Goal: Task Accomplishment & Management: Use online tool/utility

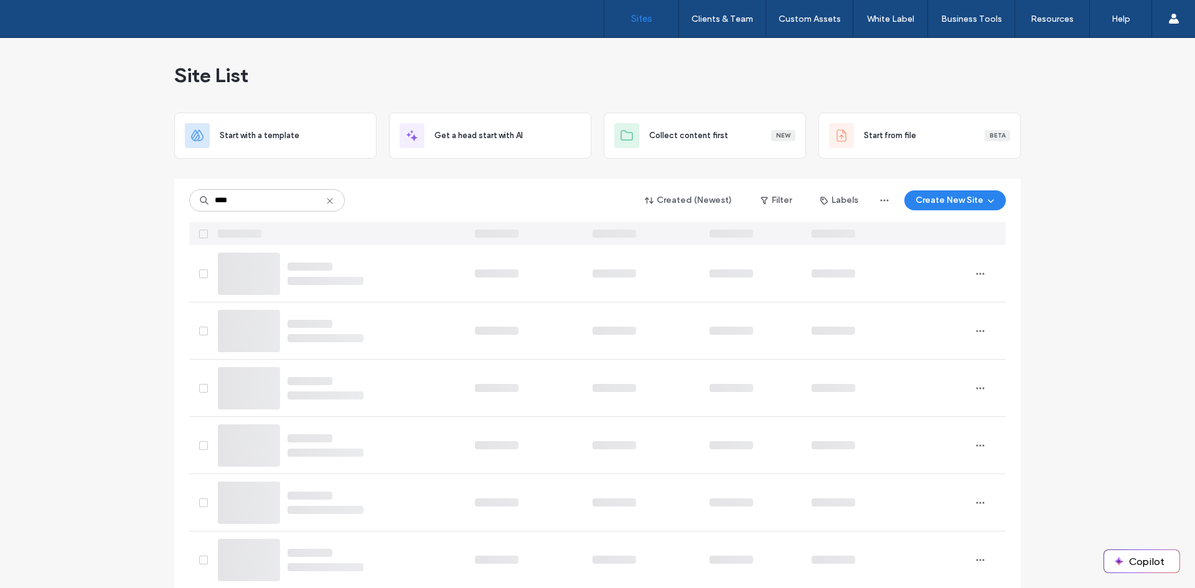
type input "****"
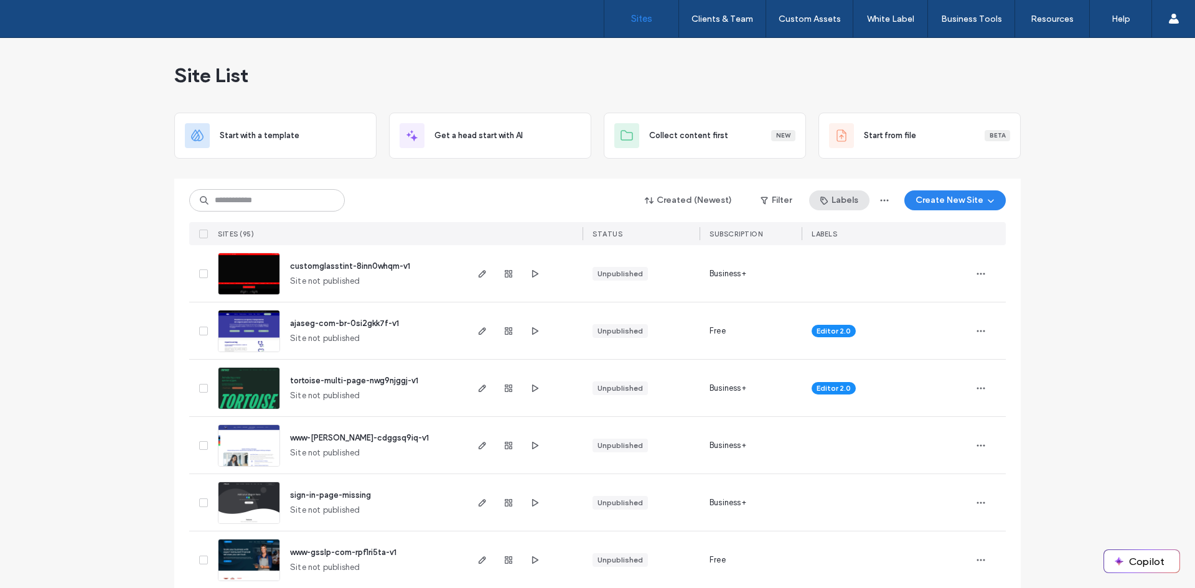
click at [844, 199] on button "Labels" at bounding box center [839, 200] width 60 height 20
click at [846, 254] on div "API" at bounding box center [879, 261] width 143 height 24
click at [819, 258] on div at bounding box center [822, 261] width 9 height 9
click at [833, 258] on span "API" at bounding box center [837, 261] width 12 height 12
drag, startPoint x: 858, startPoint y: 263, endPoint x: 839, endPoint y: 260, distance: 18.8
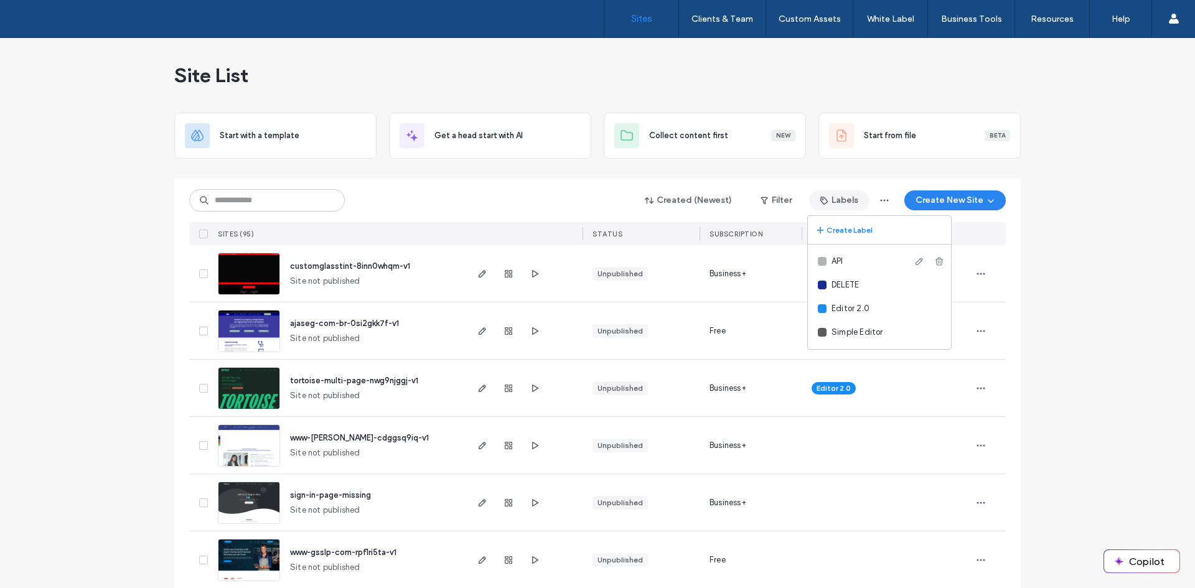
click at [857, 263] on div "API" at bounding box center [879, 261] width 143 height 24
click at [839, 259] on span "API" at bounding box center [837, 261] width 12 height 12
click at [839, 260] on span "API" at bounding box center [837, 261] width 12 height 12
click at [822, 261] on div at bounding box center [822, 261] width 9 height 9
drag, startPoint x: 1076, startPoint y: 263, endPoint x: 918, endPoint y: 244, distance: 158.6
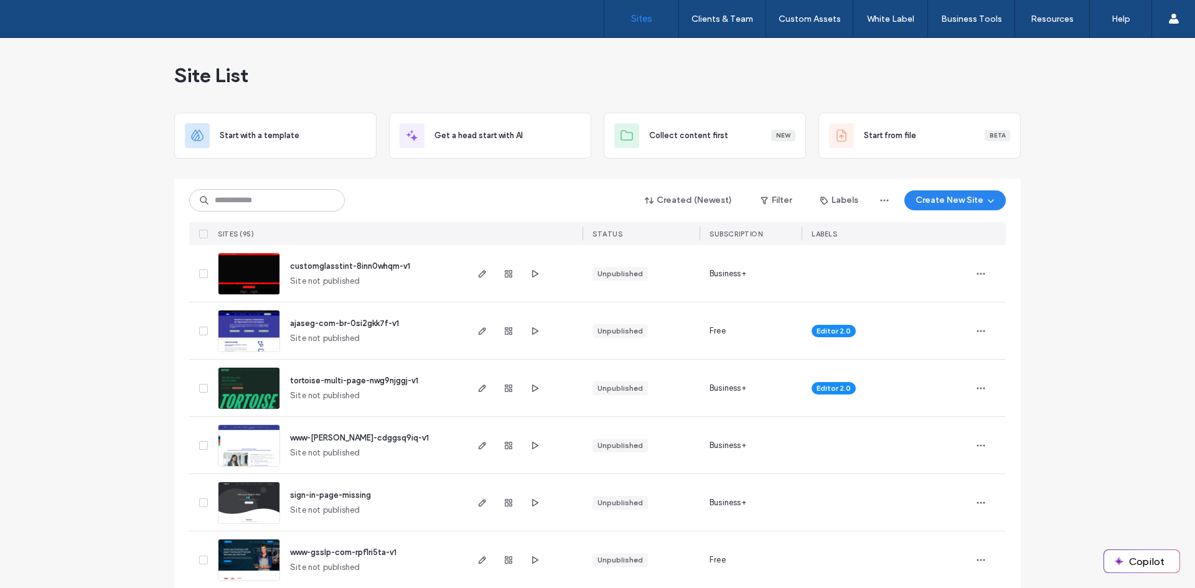
click at [779, 205] on button "Filter" at bounding box center [776, 200] width 56 height 20
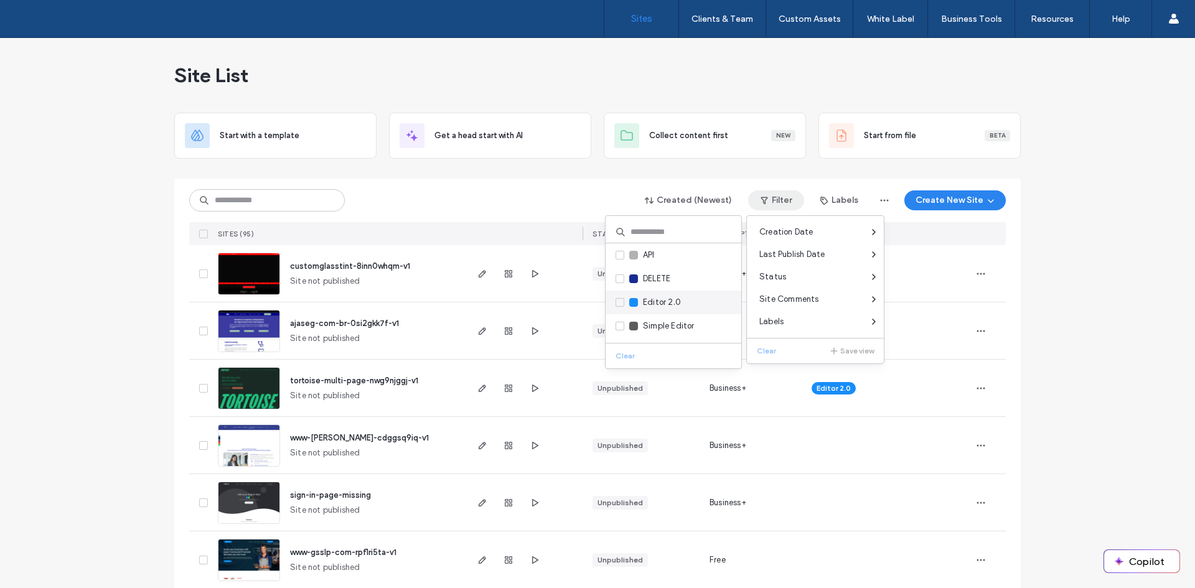
click at [622, 253] on span at bounding box center [619, 255] width 9 height 9
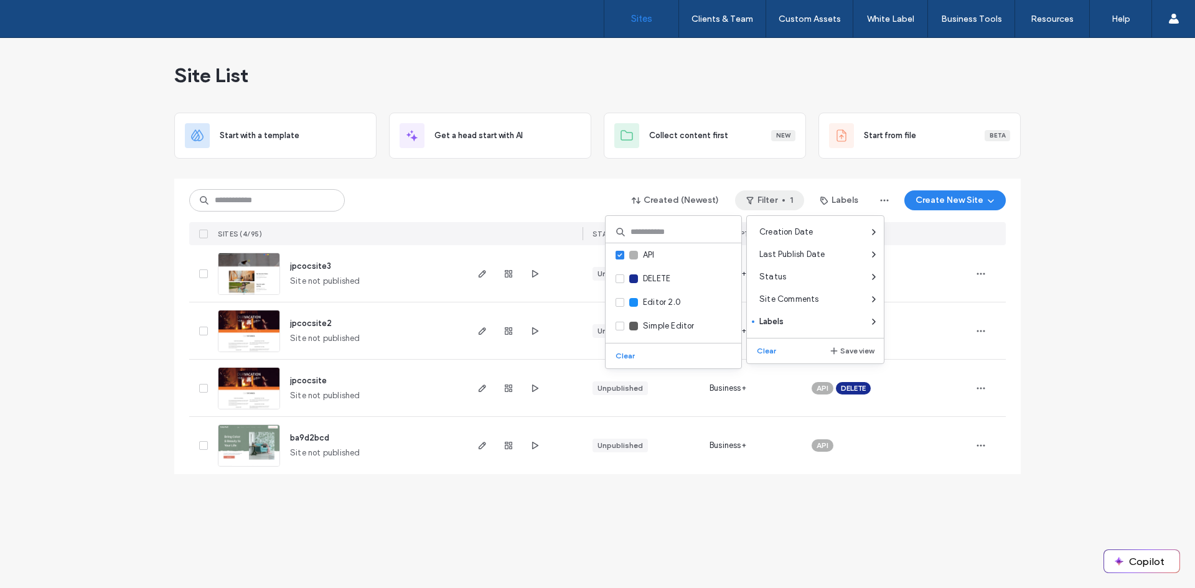
click at [1082, 379] on div "Site List Start with a template Get a head start with AI Collect content first …" at bounding box center [597, 313] width 1195 height 550
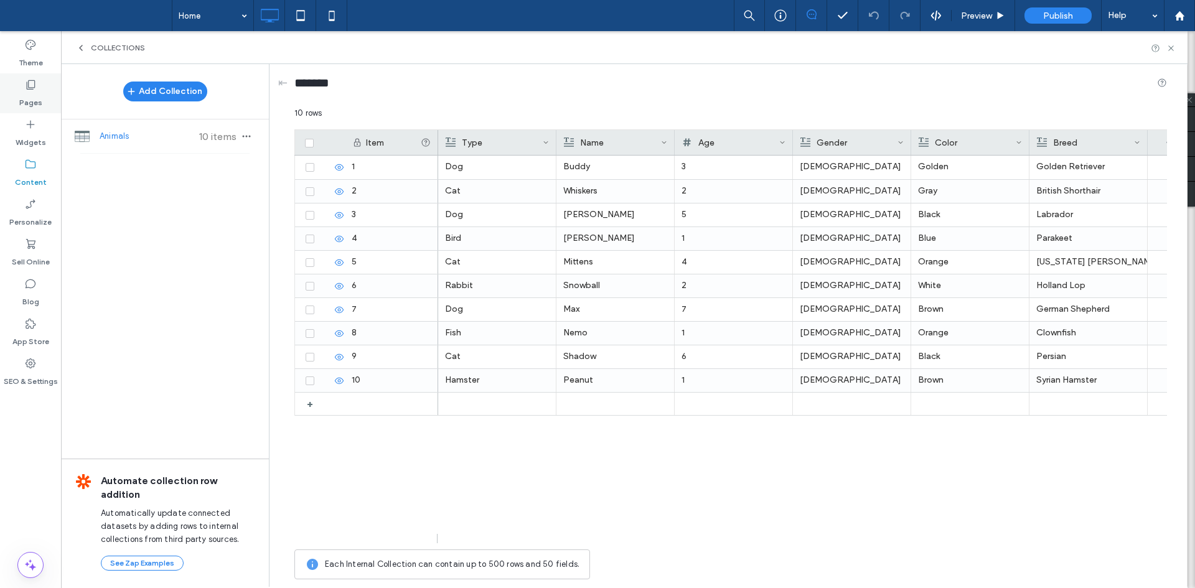
click at [34, 91] on label "Pages" at bounding box center [30, 99] width 23 height 17
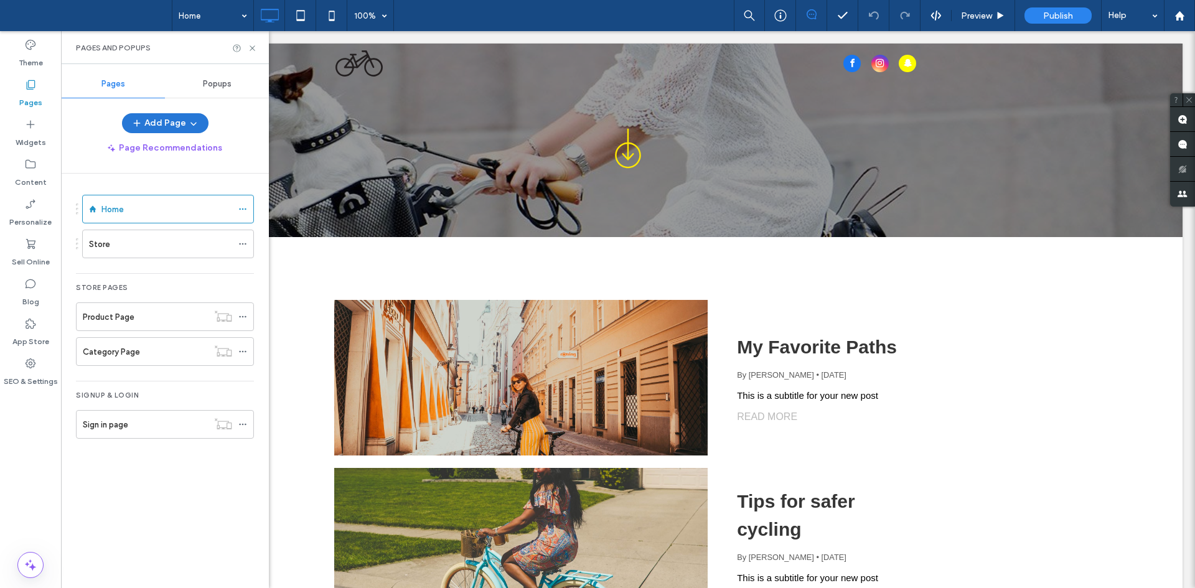
click at [180, 124] on button "Add Page" at bounding box center [165, 123] width 86 height 20
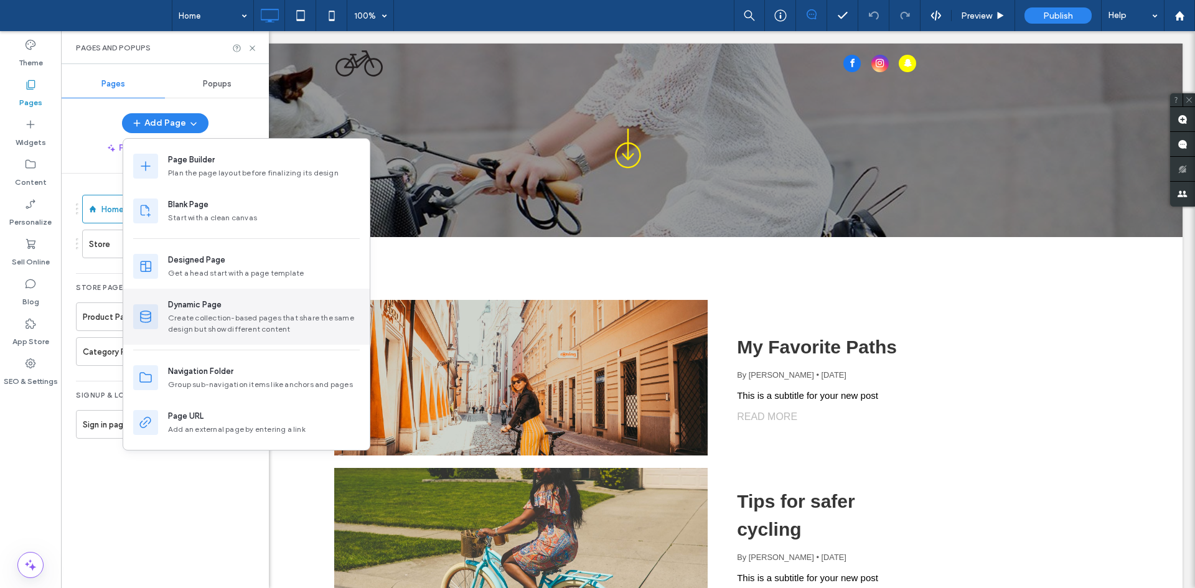
click at [224, 313] on div "Create collection-based pages that share the same design but show different con…" at bounding box center [264, 323] width 192 height 22
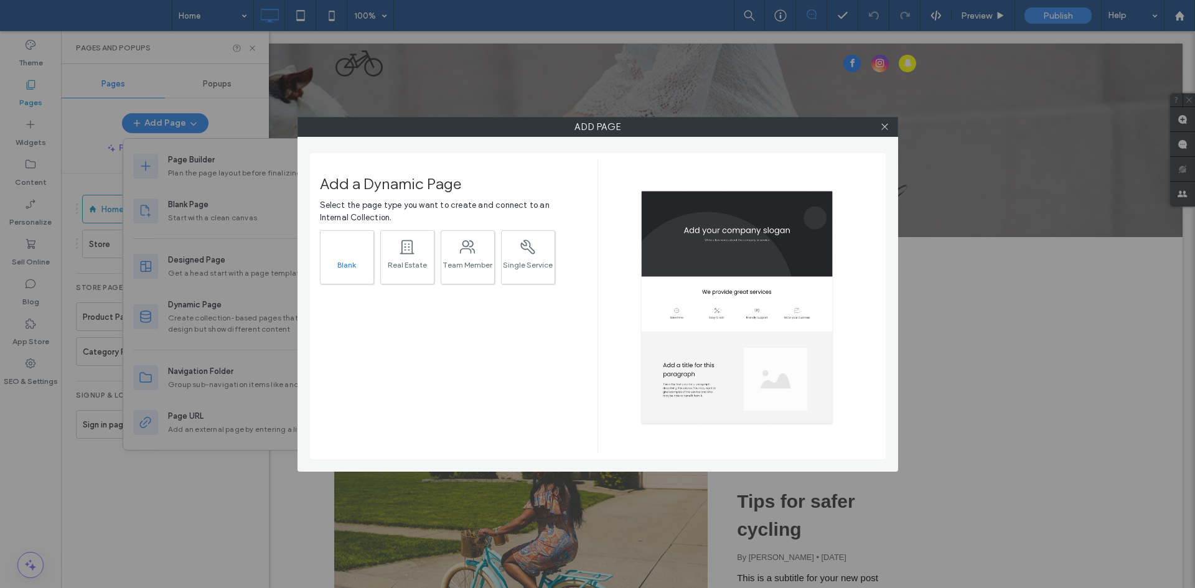
click at [354, 268] on div "Blank" at bounding box center [346, 265] width 53 height 8
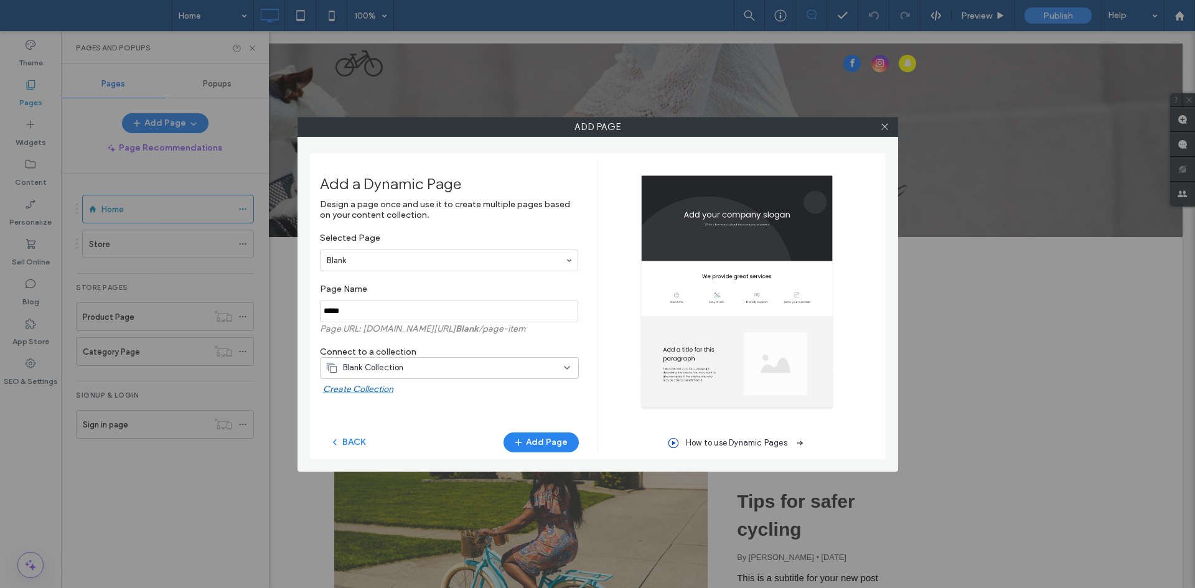
click at [389, 376] on div "Blank Collection" at bounding box center [449, 370] width 259 height 27
click at [442, 372] on div "Blank Collection" at bounding box center [441, 367] width 233 height 12
drag, startPoint x: 419, startPoint y: 437, endPoint x: 423, endPoint y: 430, distance: 8.1
click at [421, 434] on div "Animals" at bounding box center [449, 433] width 258 height 22
click at [420, 315] on input "notEmpty" at bounding box center [449, 311] width 258 height 22
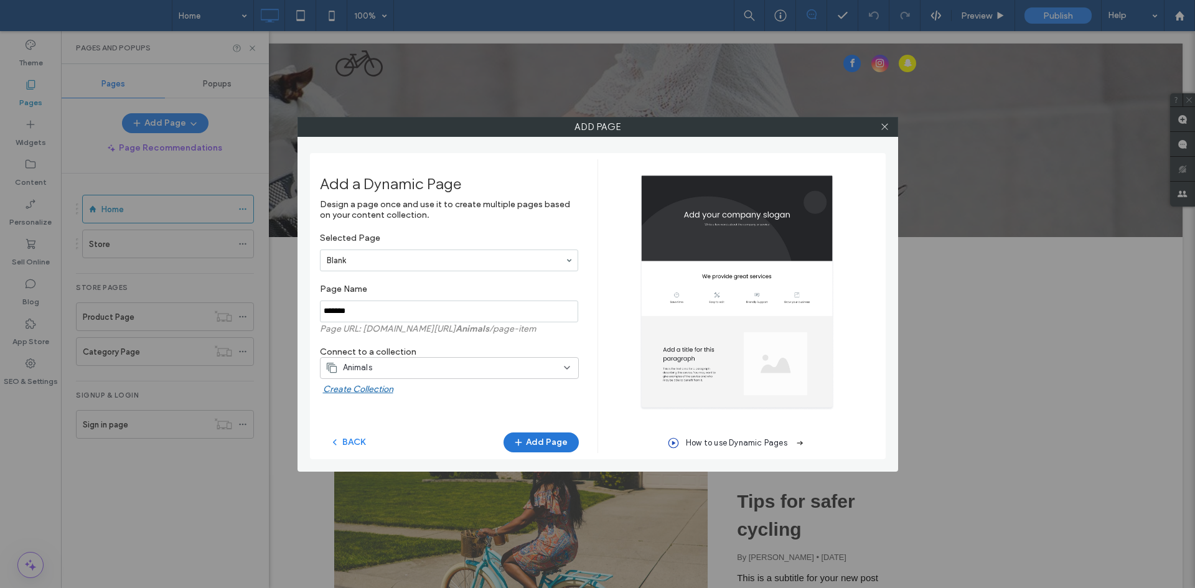
type input "*******"
click at [546, 436] on button "Add Page" at bounding box center [540, 442] width 75 height 20
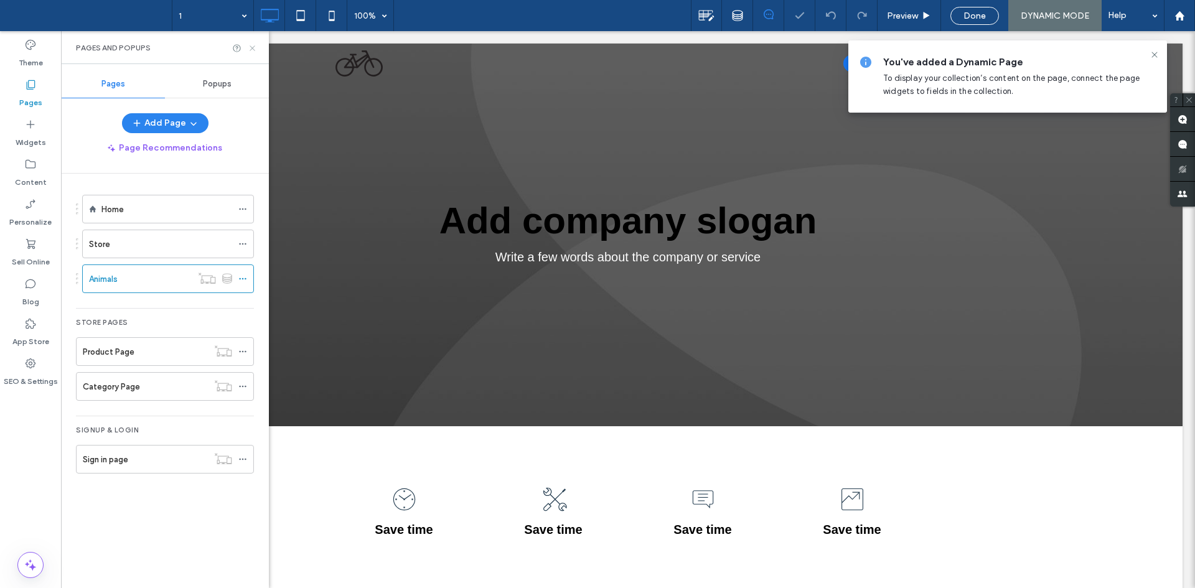
drag, startPoint x: 255, startPoint y: 46, endPoint x: 669, endPoint y: 49, distance: 413.7
click at [255, 46] on icon at bounding box center [252, 48] width 9 height 9
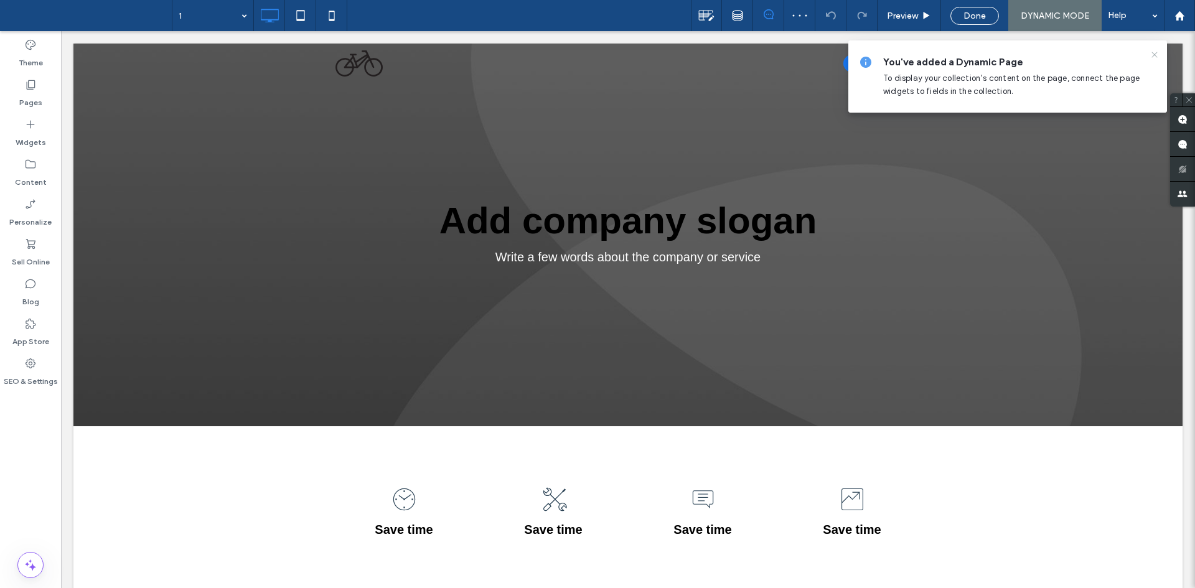
click at [1157, 59] on icon at bounding box center [1154, 55] width 10 height 10
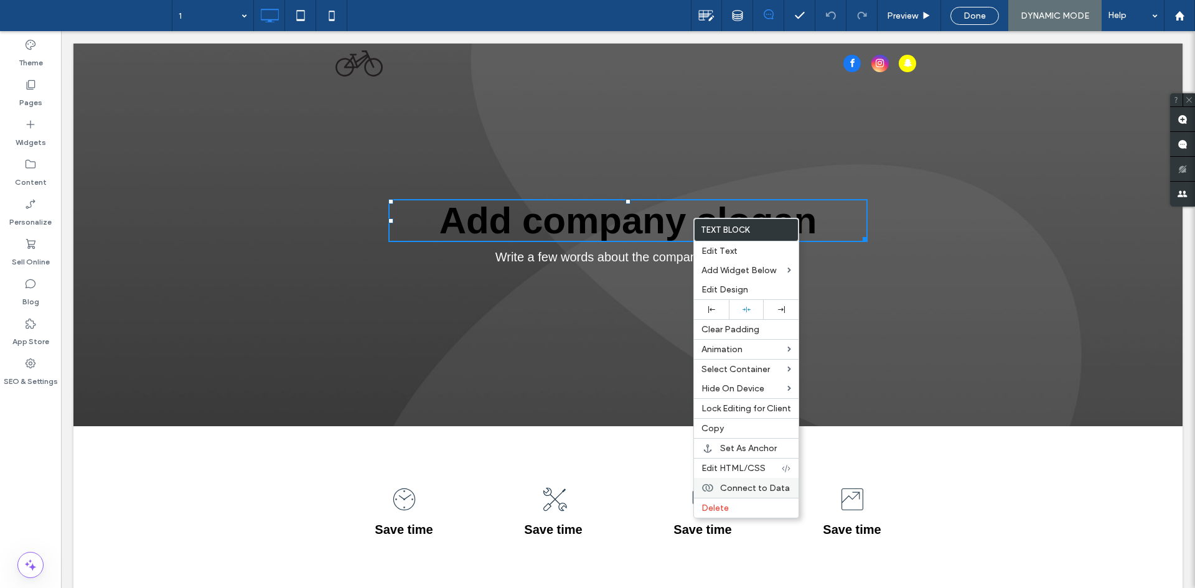
click at [755, 484] on span "Connect to Data" at bounding box center [755, 488] width 70 height 11
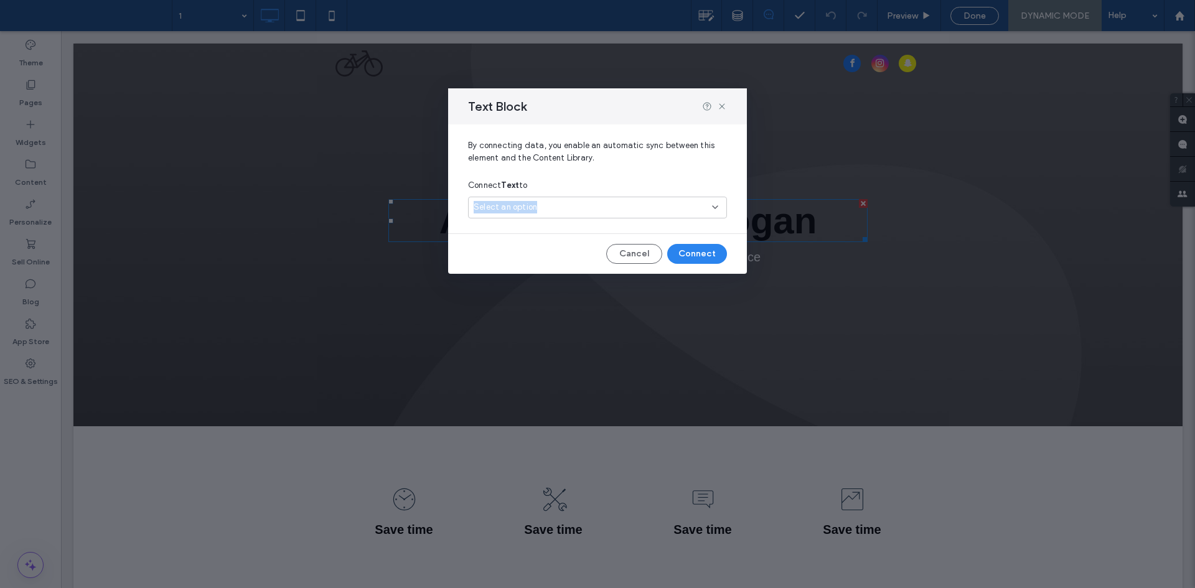
click at [602, 202] on div "Select an option" at bounding box center [597, 208] width 259 height 22
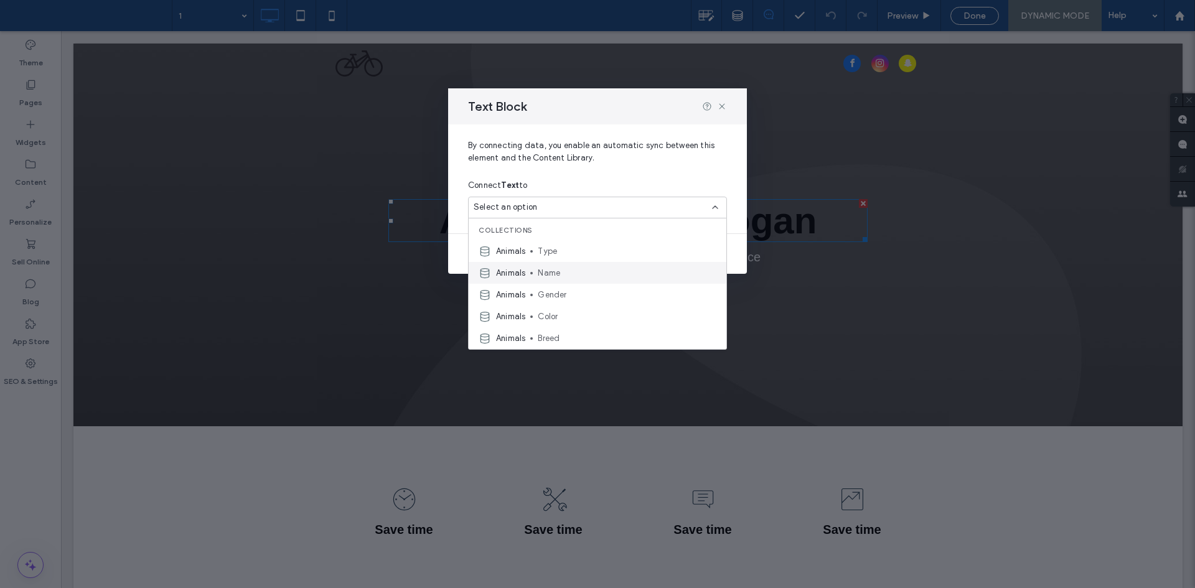
click at [582, 270] on span "Name" at bounding box center [627, 273] width 179 height 12
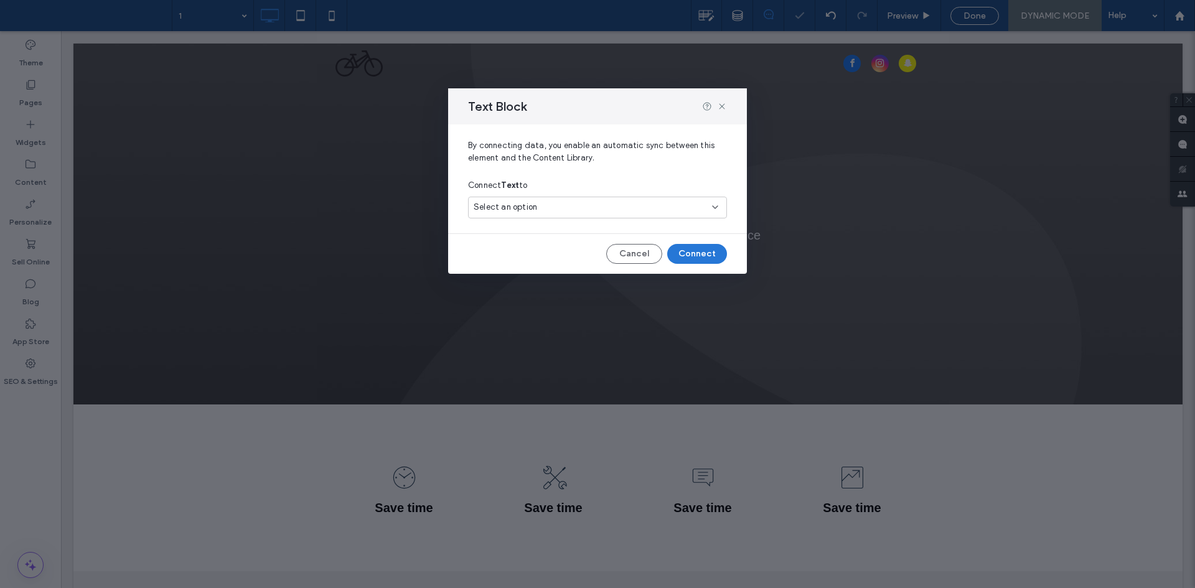
click at [707, 256] on button "Connect" at bounding box center [697, 254] width 60 height 20
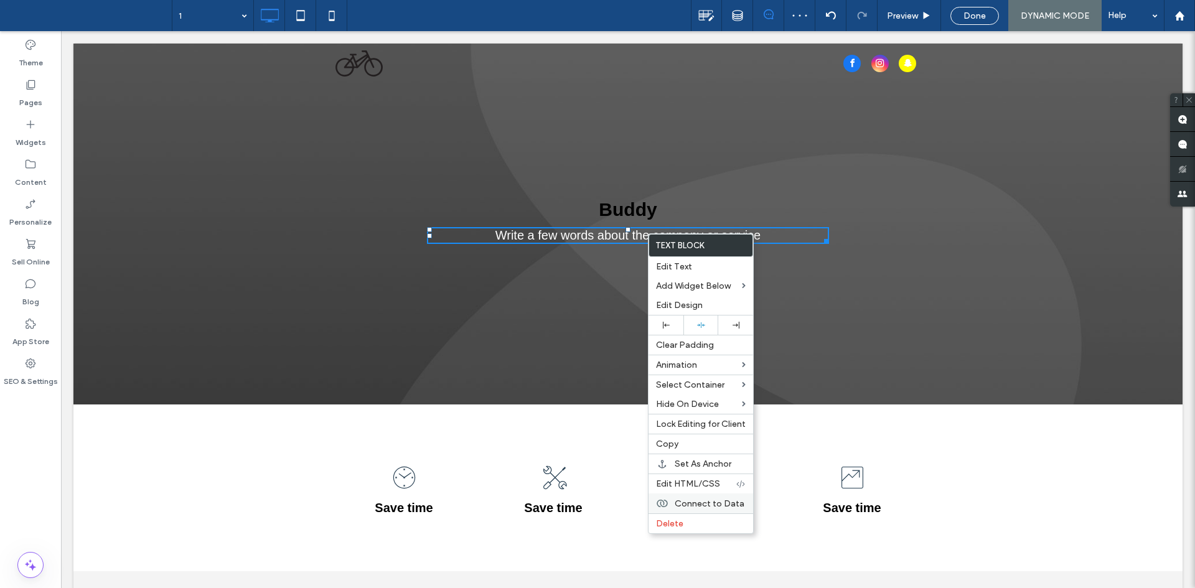
click at [717, 502] on span "Connect to Data" at bounding box center [709, 503] width 70 height 11
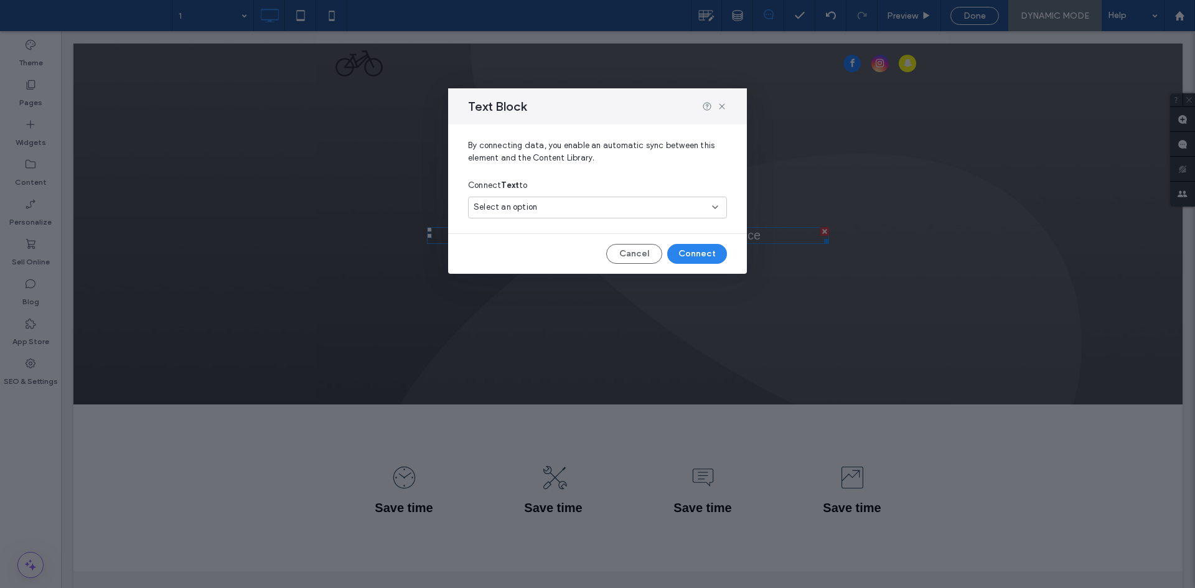
click at [608, 207] on div "Select an option" at bounding box center [589, 207] width 233 height 12
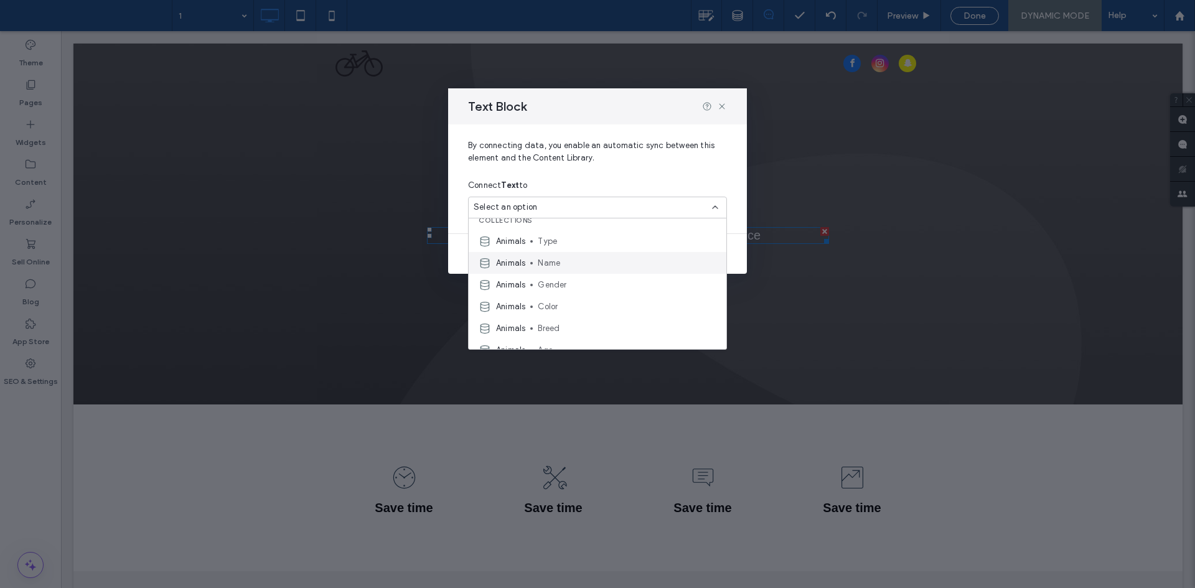
scroll to position [22, 0]
click at [723, 105] on use at bounding box center [722, 106] width 6 height 6
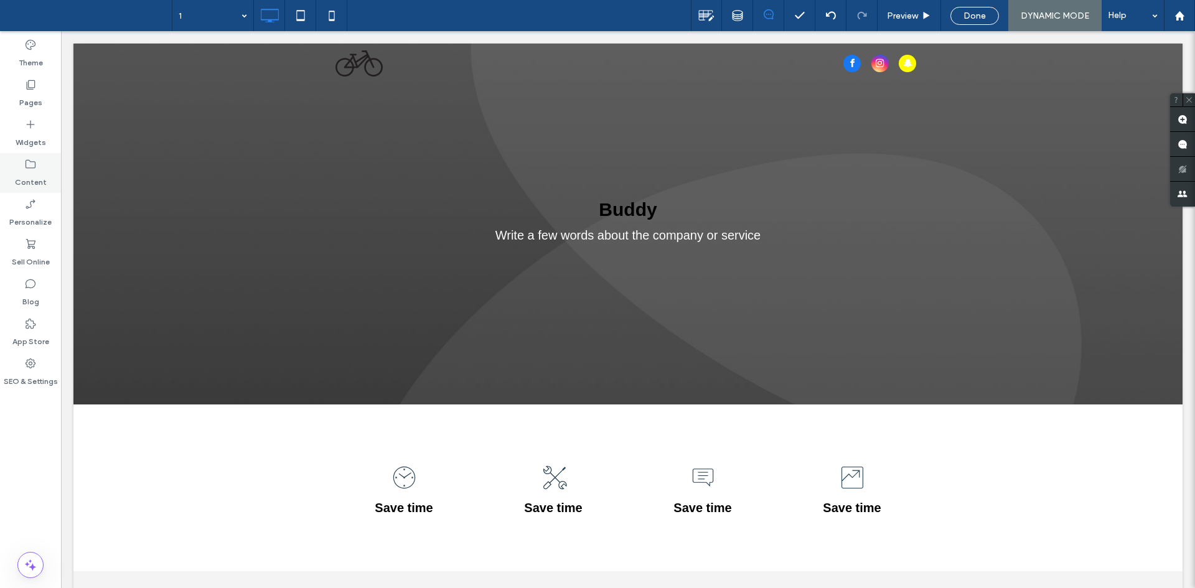
click at [34, 161] on icon at bounding box center [30, 164] width 12 height 12
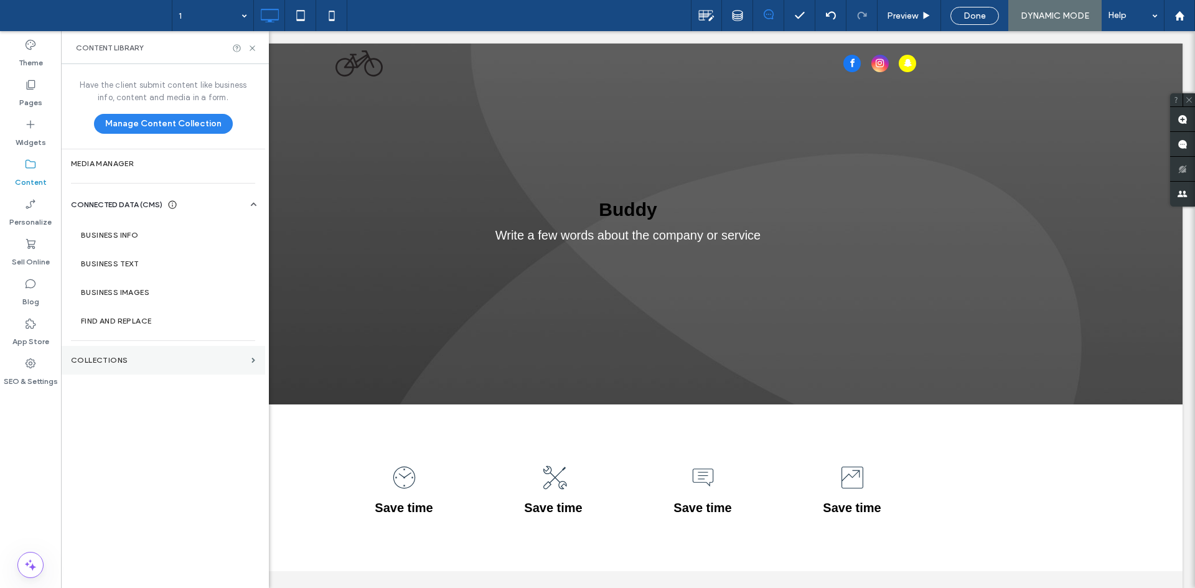
click at [185, 356] on label "Collections" at bounding box center [158, 360] width 175 height 9
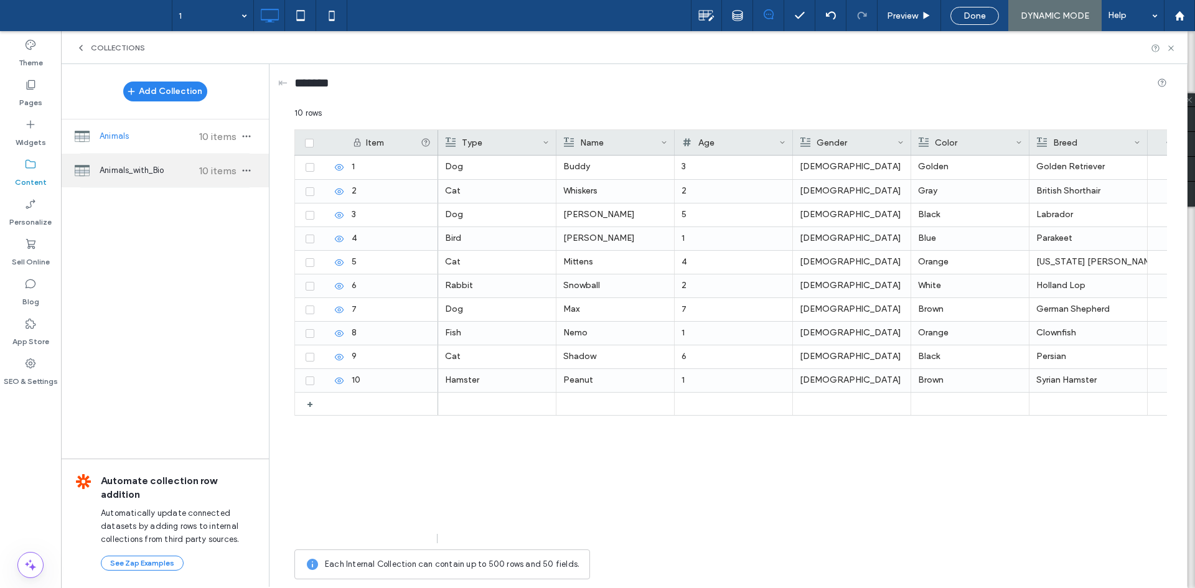
click at [181, 164] on span "Animals_with_Bio" at bounding box center [146, 170] width 93 height 12
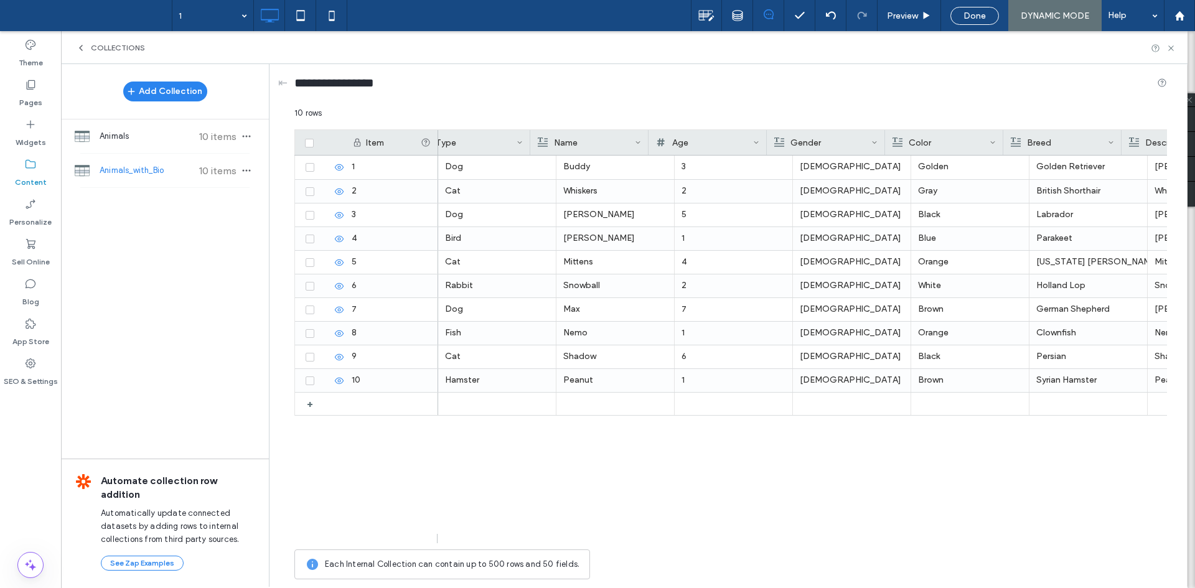
scroll to position [0, 142]
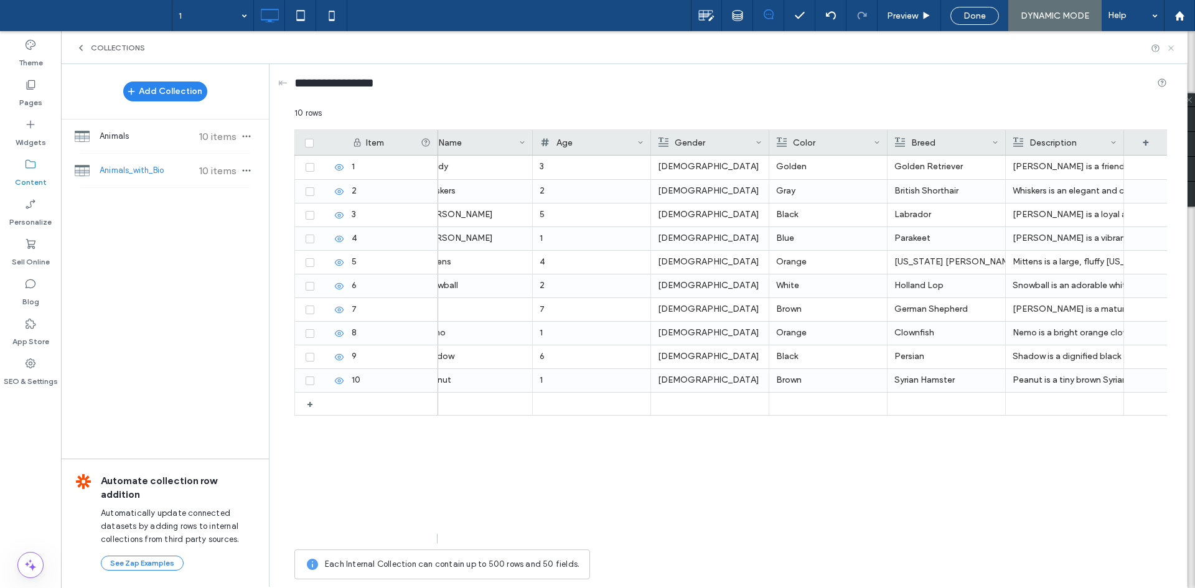
drag, startPoint x: 1171, startPoint y: 49, endPoint x: 1106, endPoint y: 20, distance: 71.0
click at [1171, 49] on icon at bounding box center [1170, 48] width 9 height 9
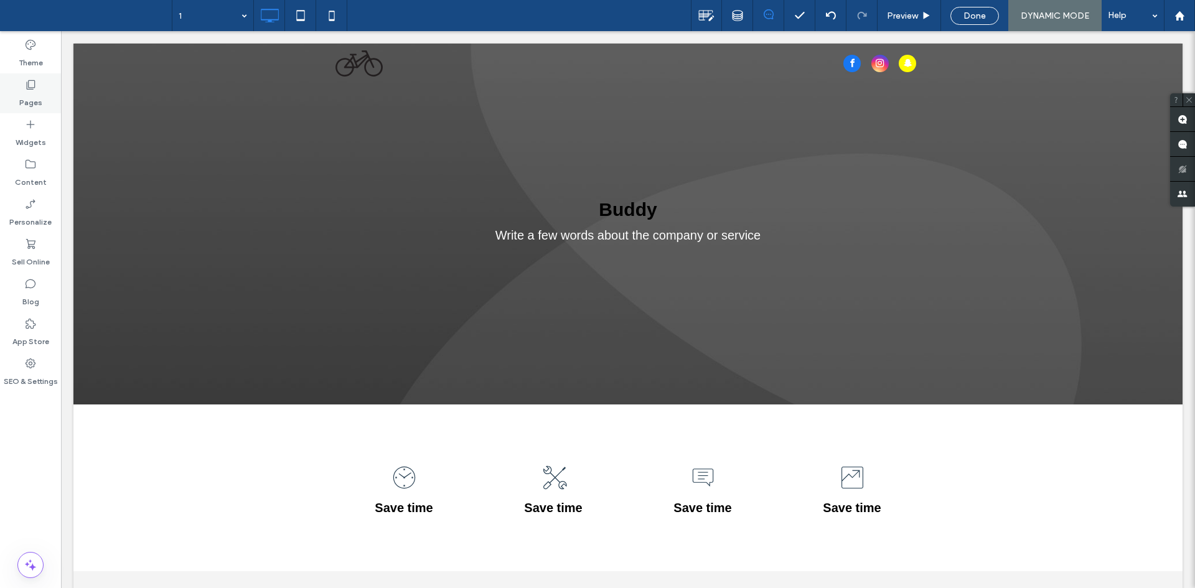
click at [29, 98] on label "Pages" at bounding box center [30, 99] width 23 height 17
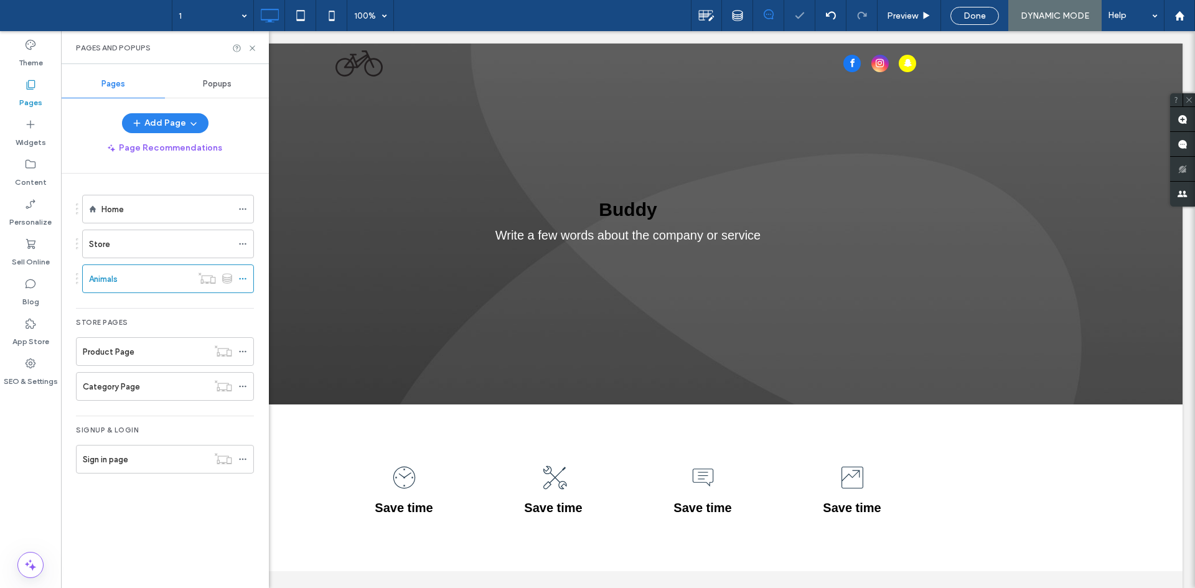
scroll to position [0, 0]
click at [240, 277] on icon at bounding box center [242, 278] width 9 height 9
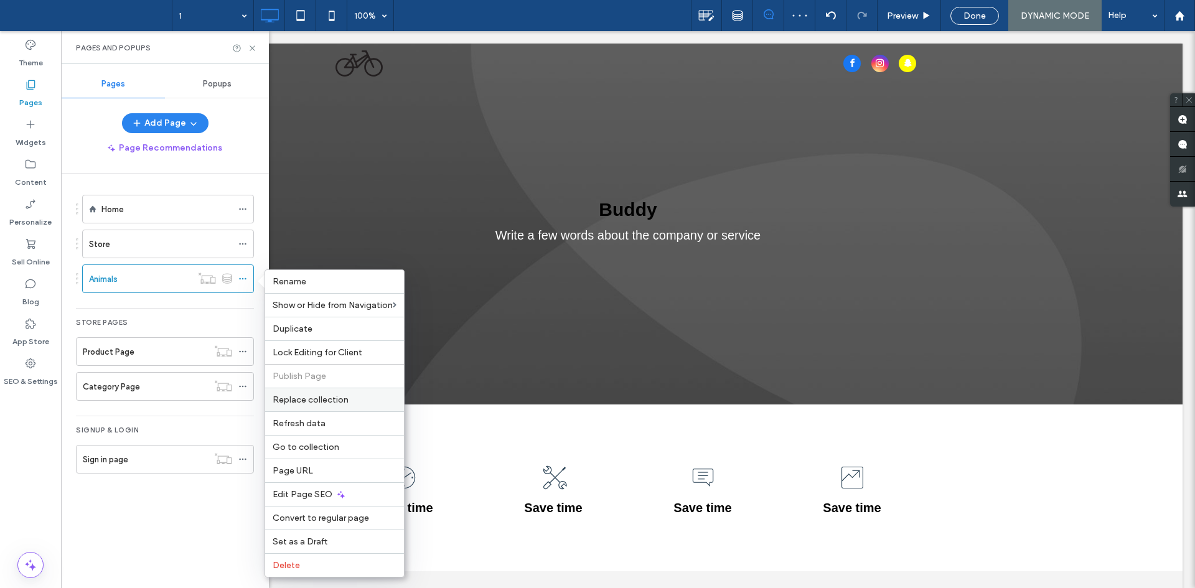
click at [325, 405] on div "Replace collection" at bounding box center [334, 400] width 139 height 24
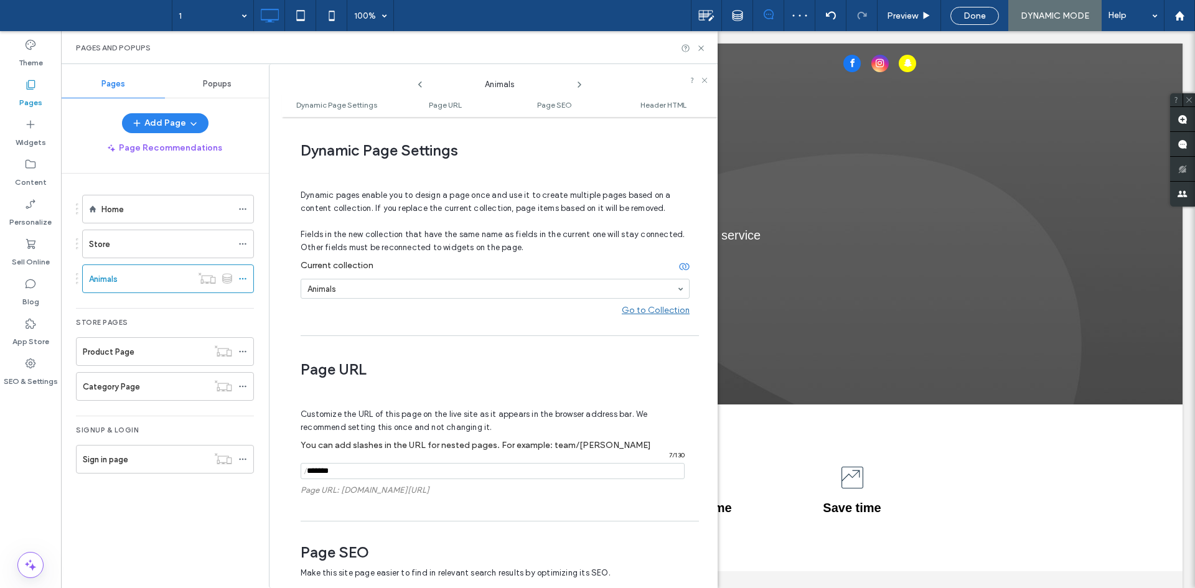
scroll to position [6, 0]
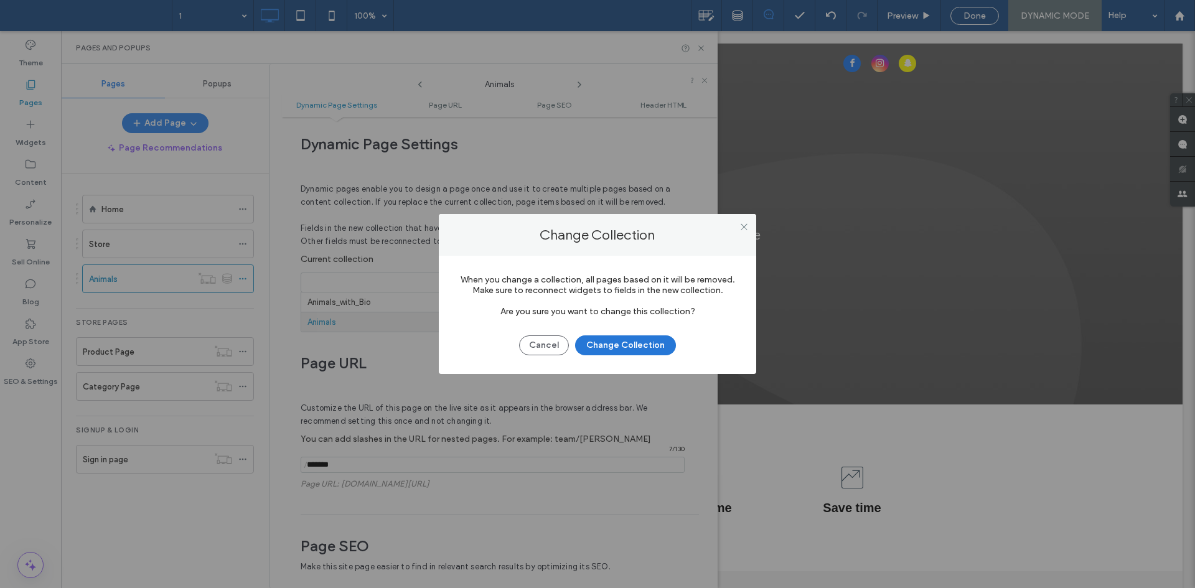
drag, startPoint x: 637, startPoint y: 343, endPoint x: 495, endPoint y: 310, distance: 145.5
click at [636, 343] on button "Change Collection" at bounding box center [625, 345] width 101 height 20
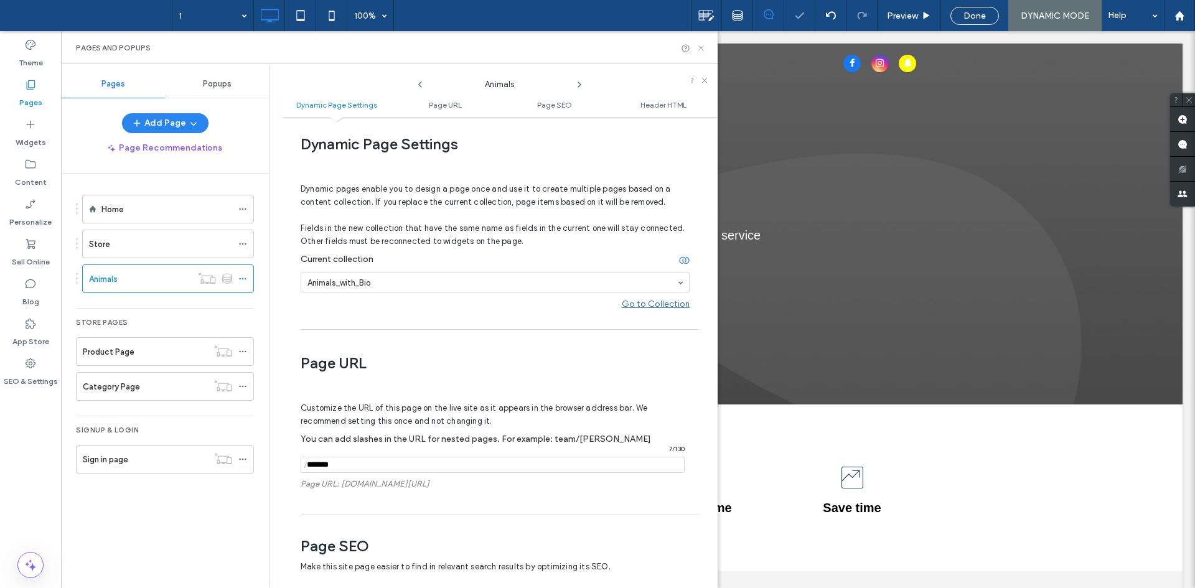
scroll to position [0, 0]
click at [702, 45] on icon at bounding box center [700, 48] width 9 height 9
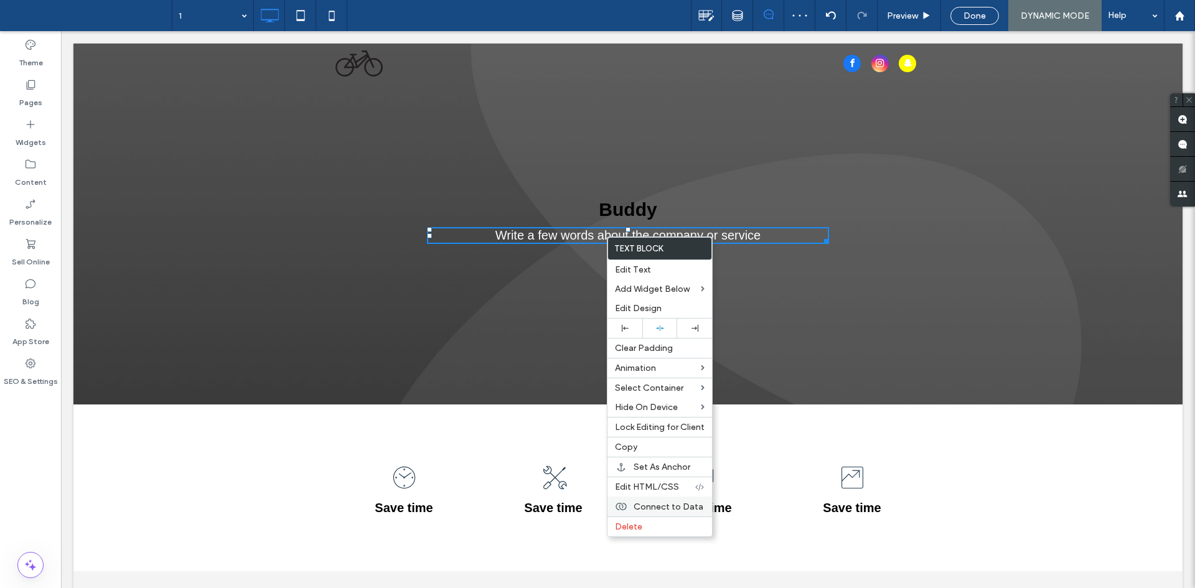
click at [659, 510] on span "Connect to Data" at bounding box center [668, 506] width 70 height 11
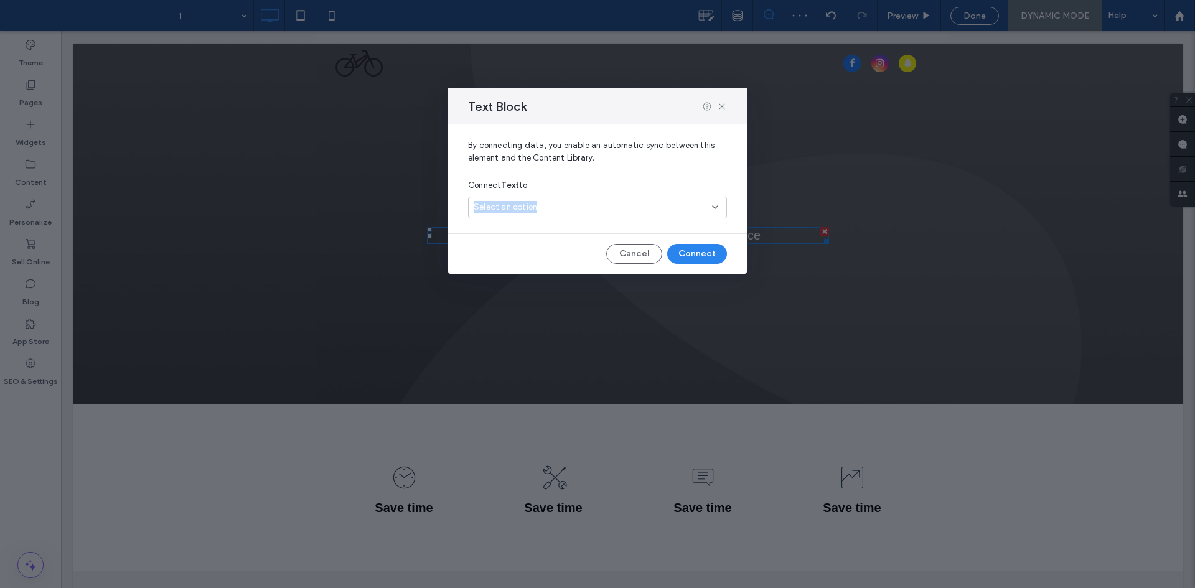
click at [620, 213] on div "Select an option" at bounding box center [597, 208] width 259 height 22
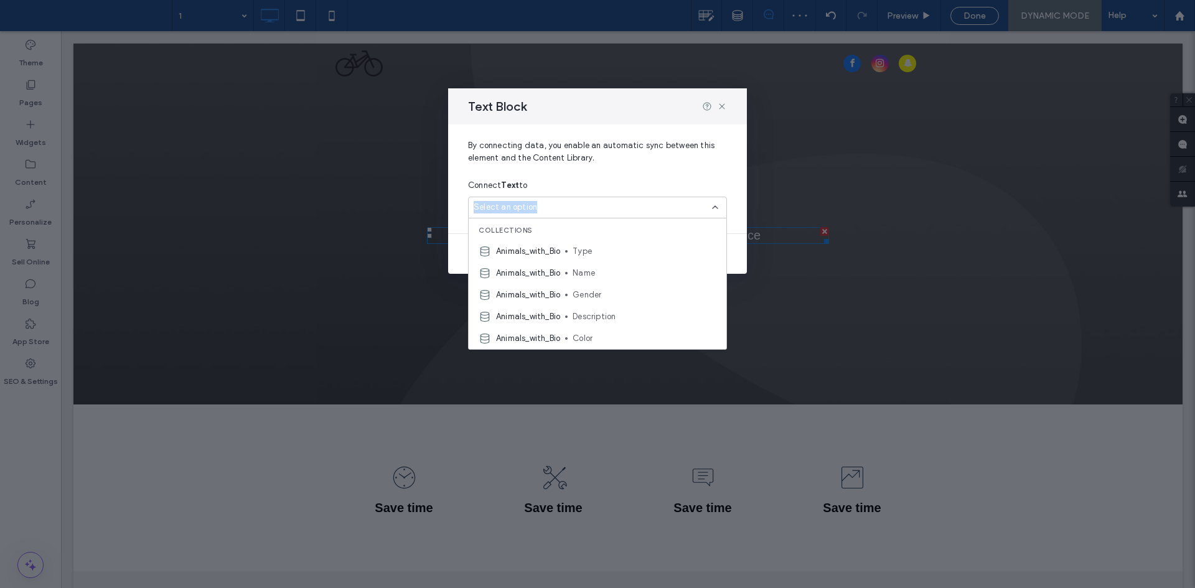
click at [608, 205] on div "Select an option" at bounding box center [589, 207] width 233 height 12
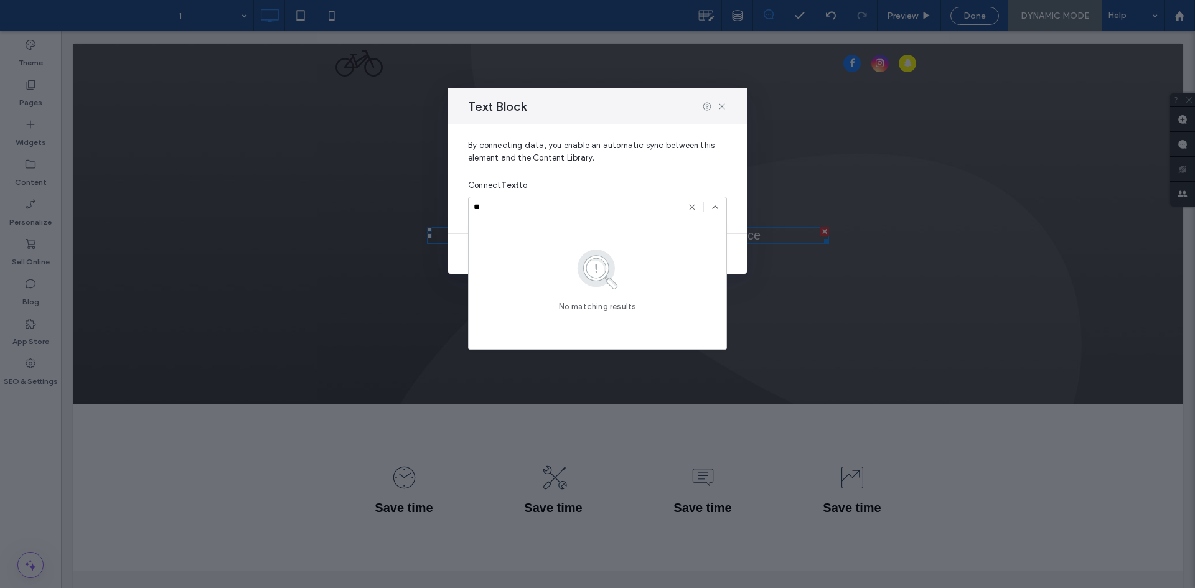
type input "***"
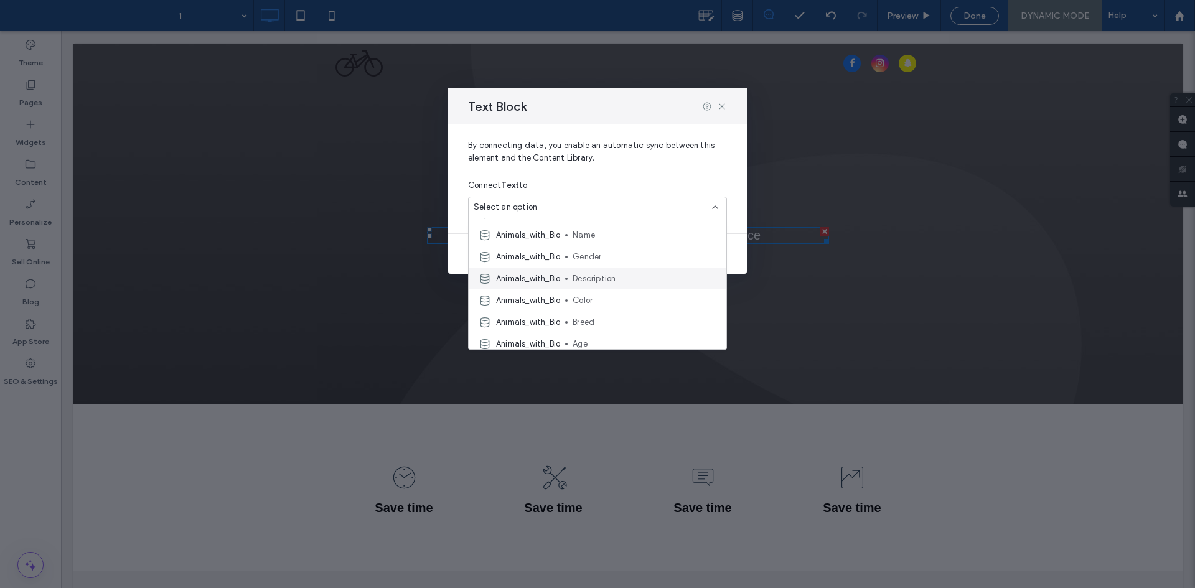
scroll to position [44, 0]
click at [627, 271] on span "Description" at bounding box center [644, 273] width 144 height 12
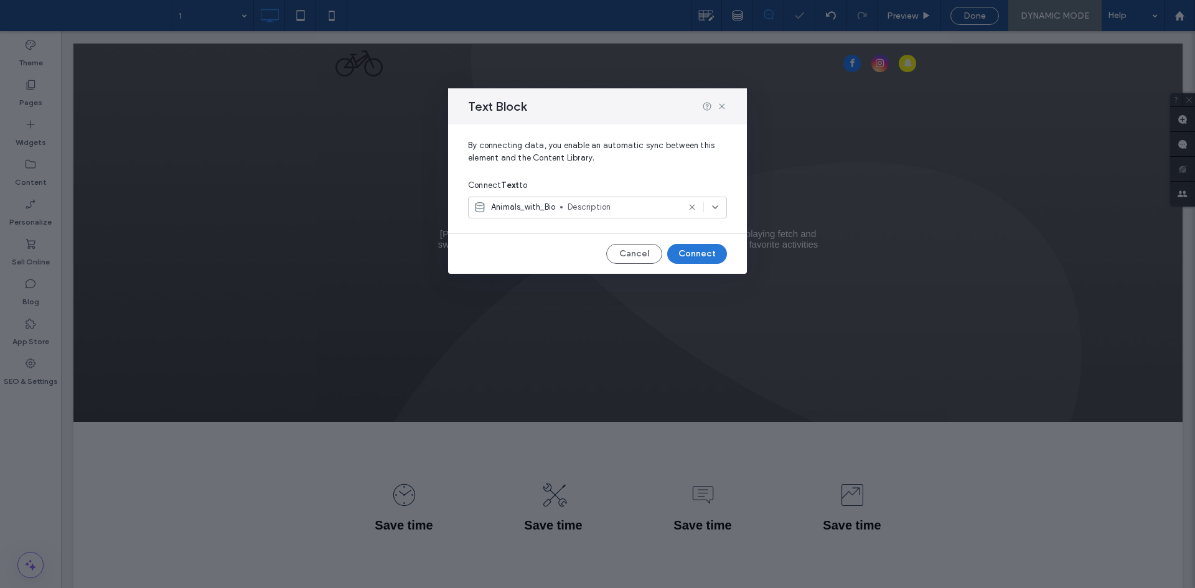
click at [703, 253] on button "Connect" at bounding box center [697, 254] width 60 height 20
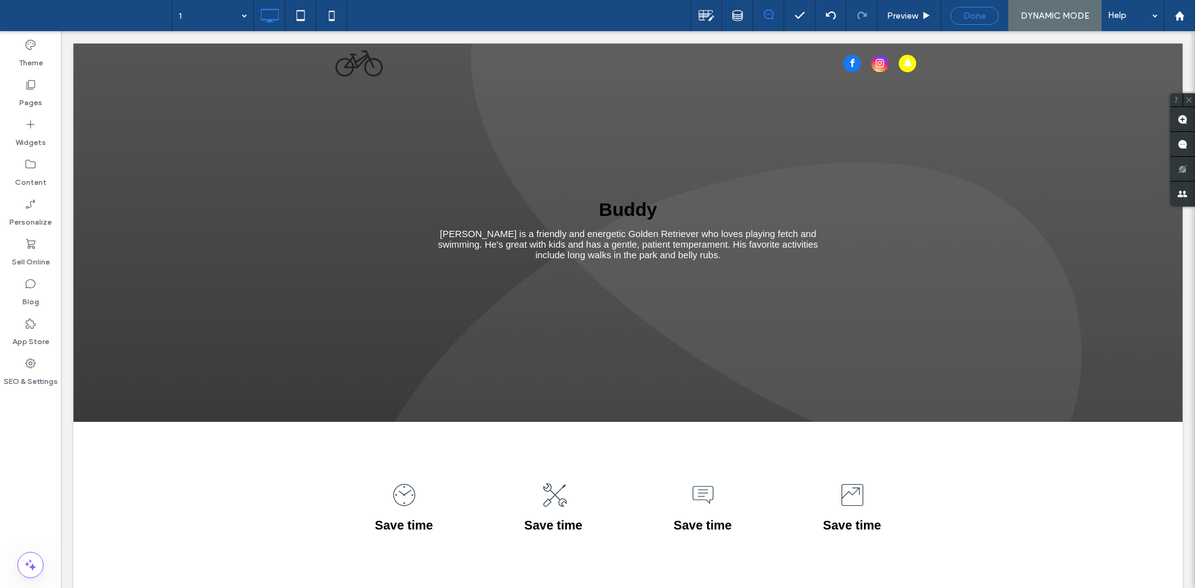
click at [980, 12] on span "Done" at bounding box center [974, 16] width 22 height 11
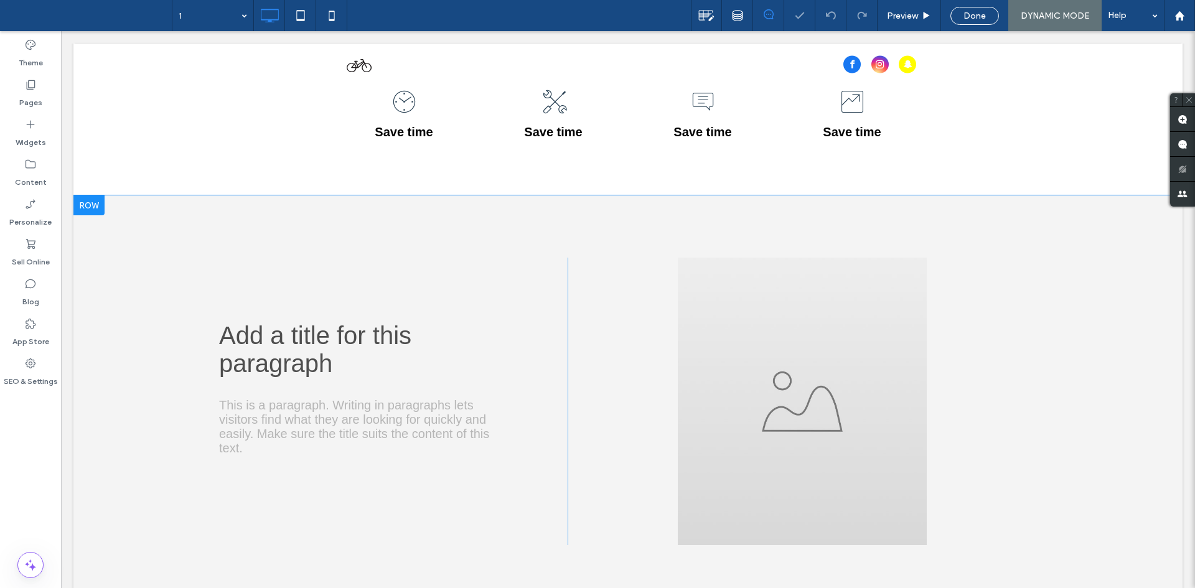
scroll to position [436, 0]
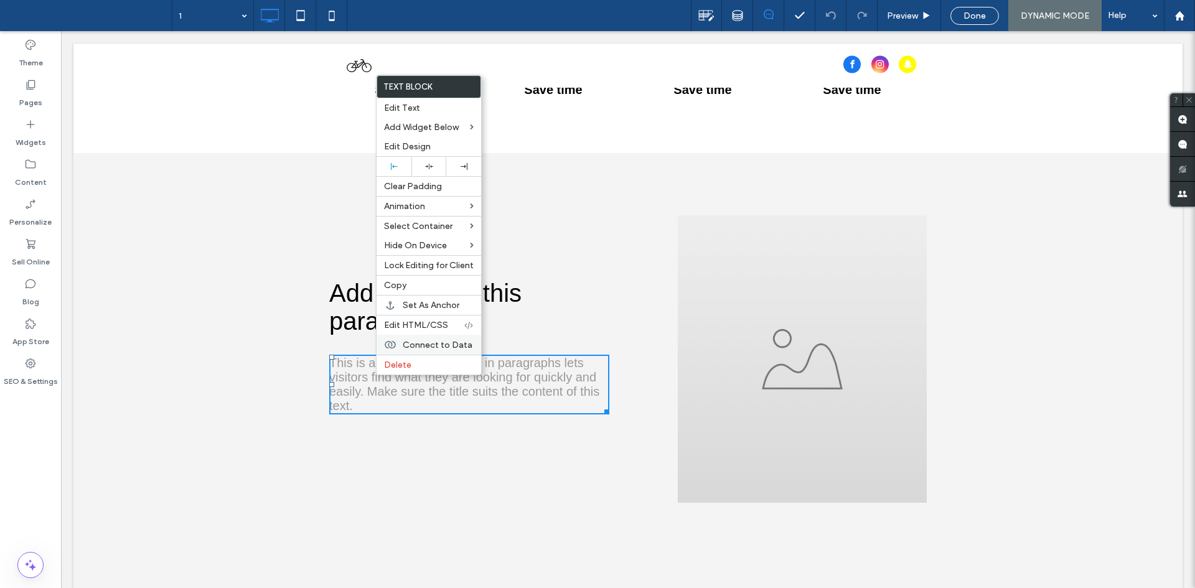
click at [435, 340] on span "Connect to Data" at bounding box center [438, 345] width 70 height 11
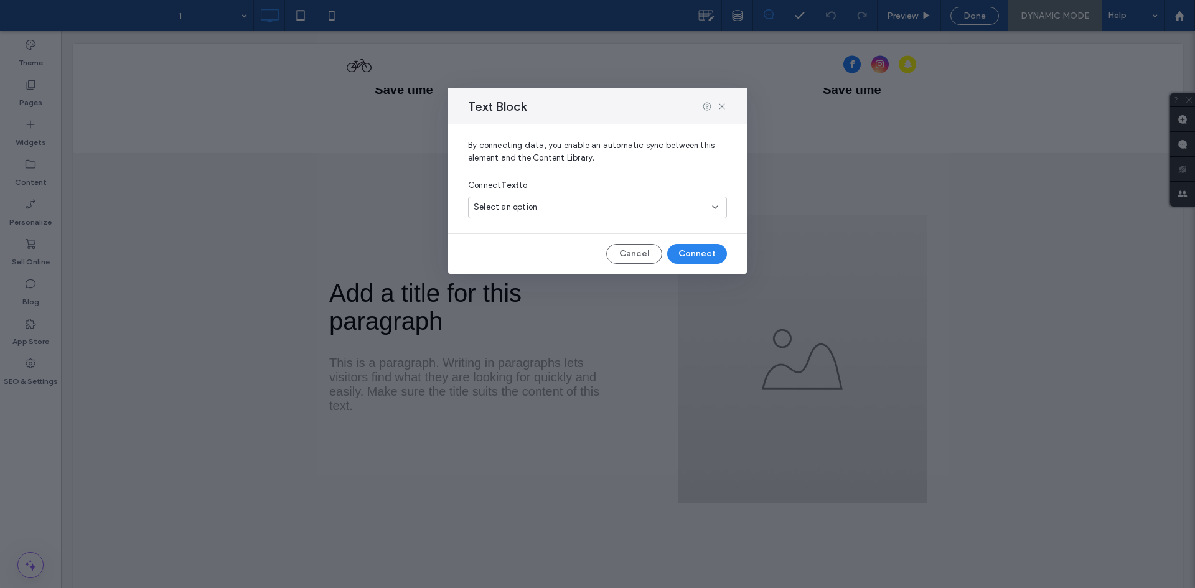
click at [577, 202] on div "Select an option" at bounding box center [589, 207] width 233 height 12
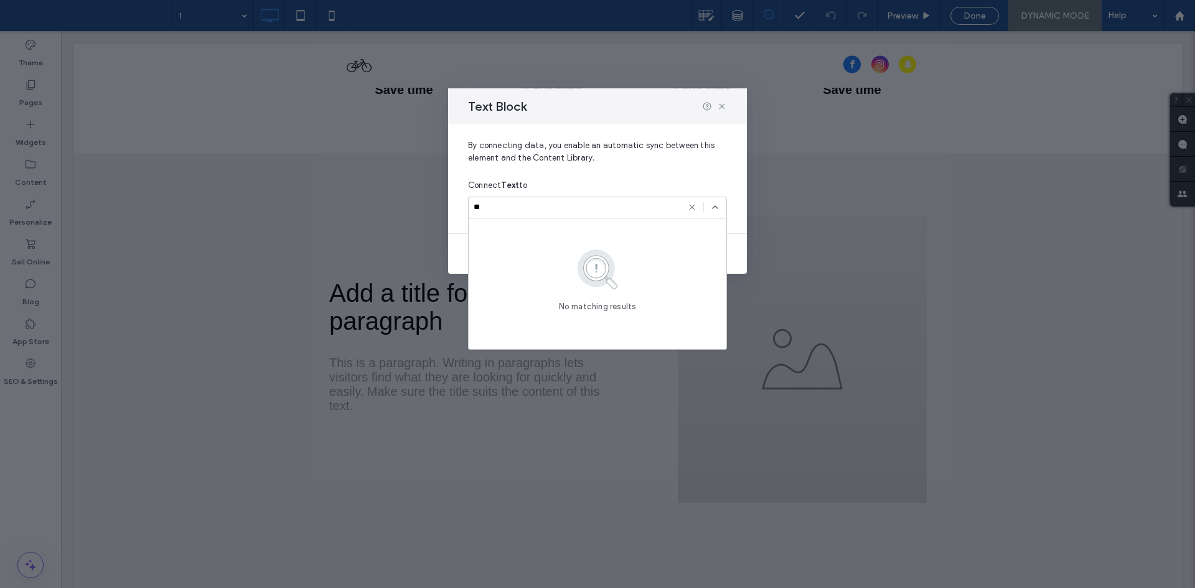
type input "***"
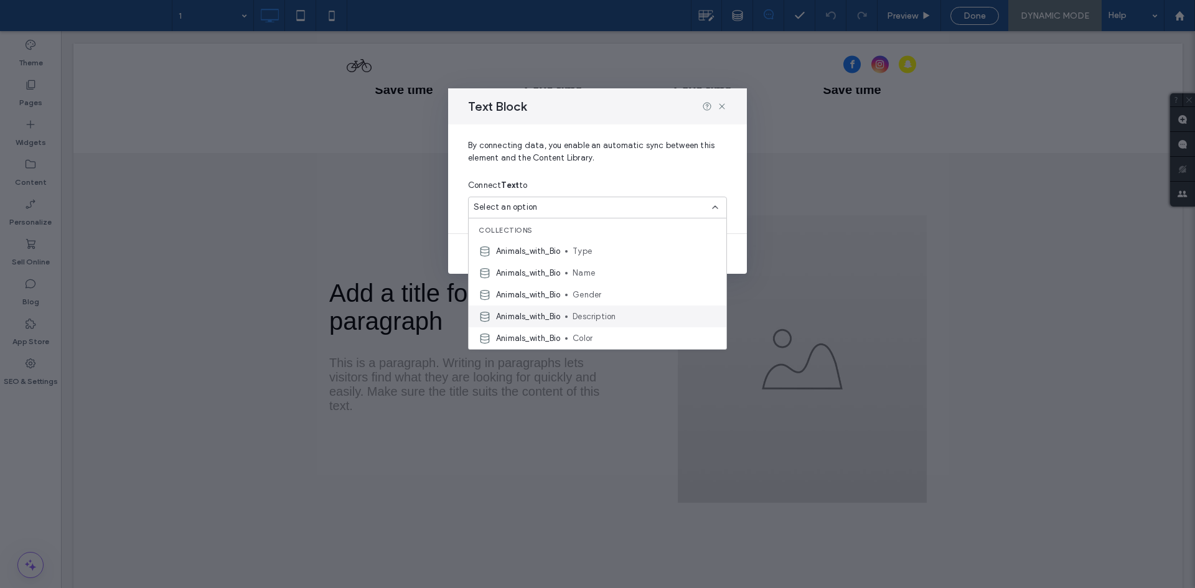
click at [580, 314] on span "Description" at bounding box center [644, 316] width 144 height 12
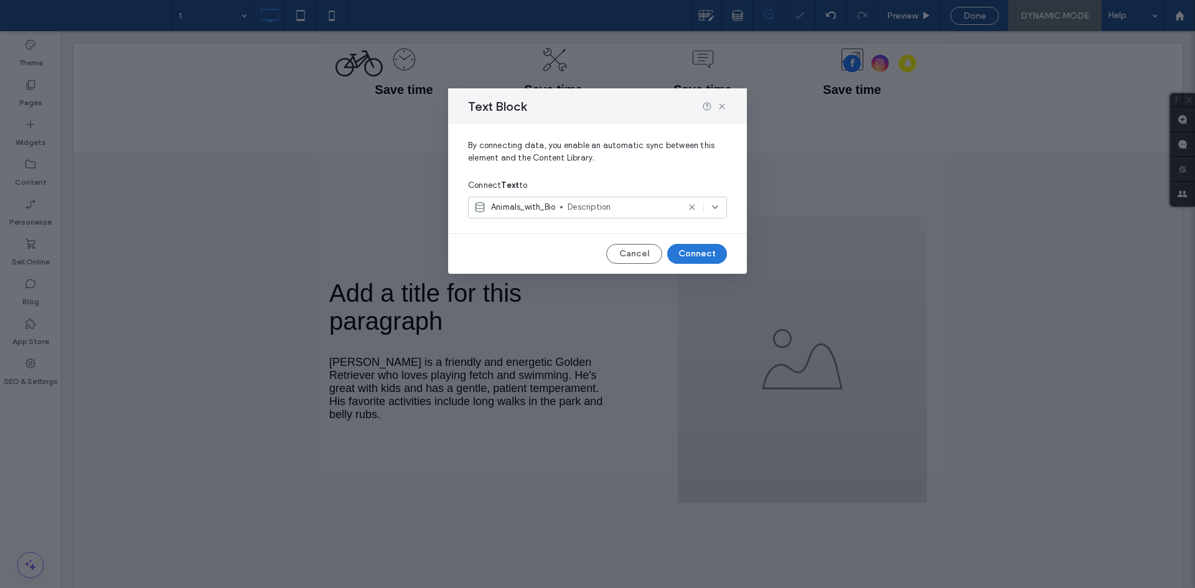
click at [694, 251] on button "Connect" at bounding box center [697, 254] width 60 height 20
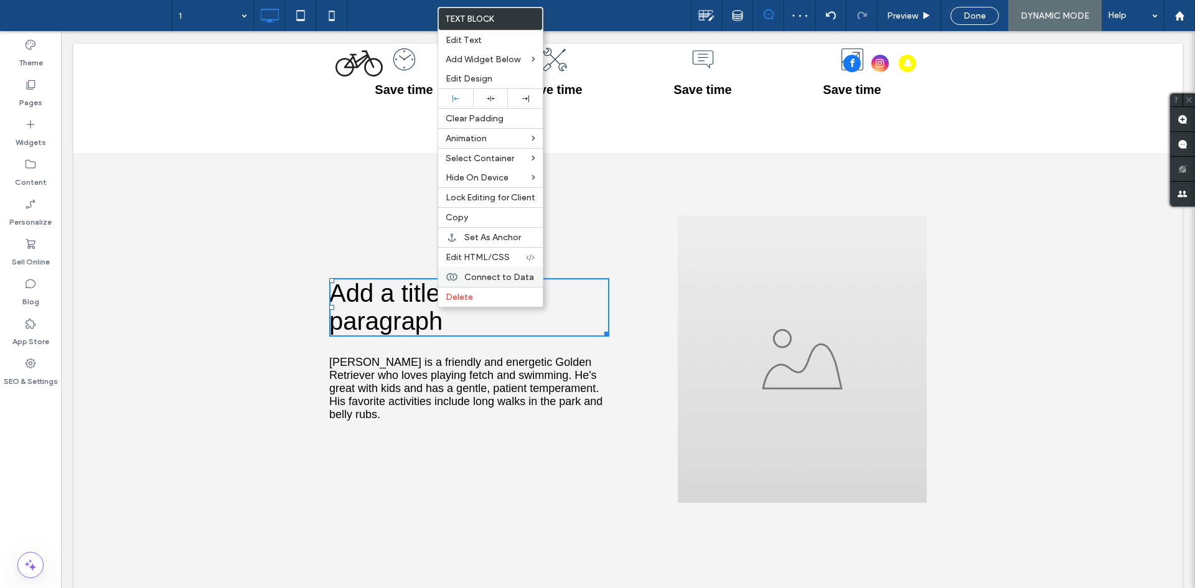
click at [499, 273] on span "Connect to Data" at bounding box center [499, 277] width 70 height 11
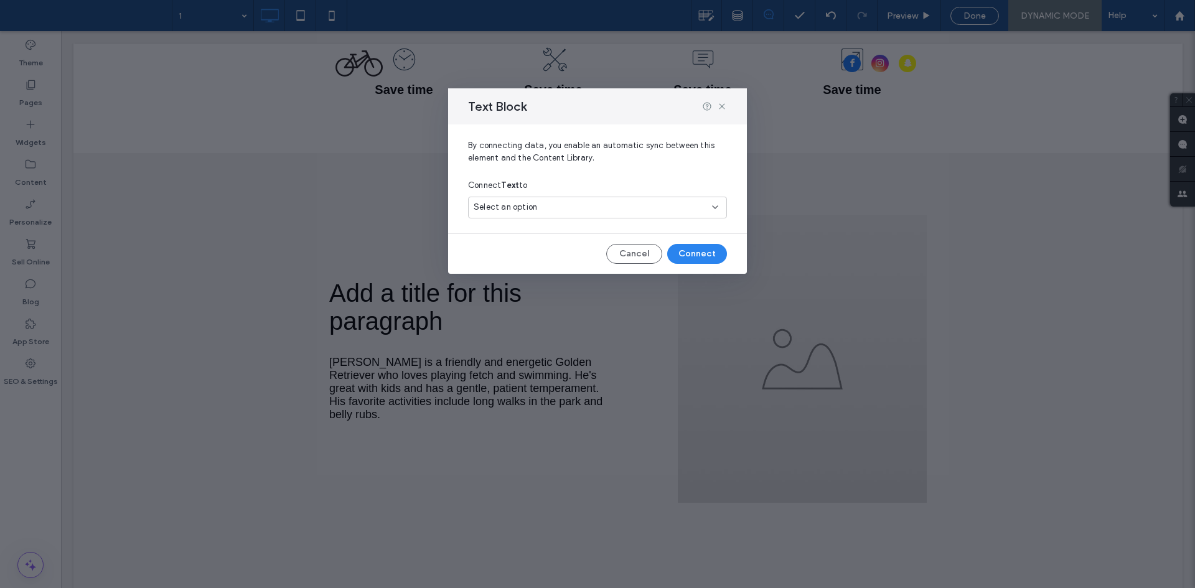
click at [564, 200] on div "Select an option" at bounding box center [597, 208] width 259 height 22
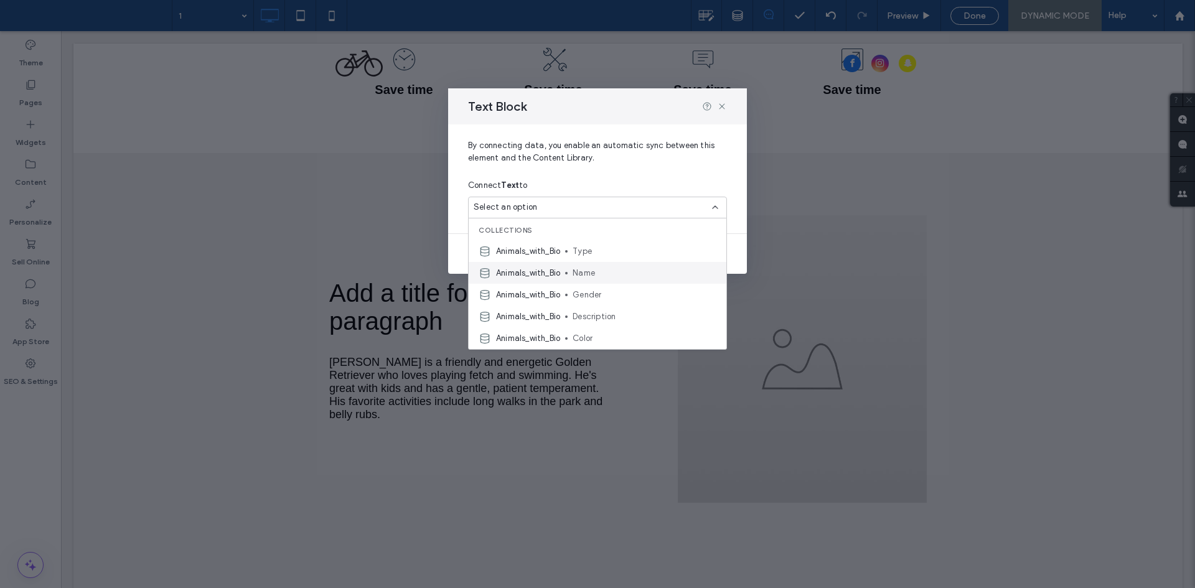
click at [607, 274] on span "Name" at bounding box center [644, 273] width 144 height 12
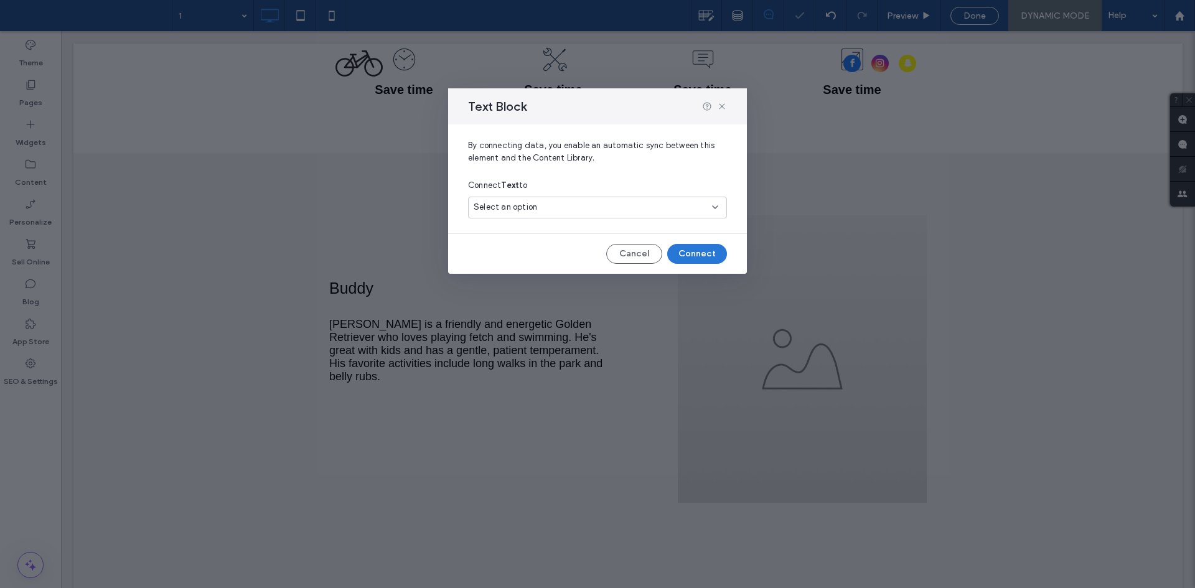
click at [710, 251] on button "Connect" at bounding box center [697, 254] width 60 height 20
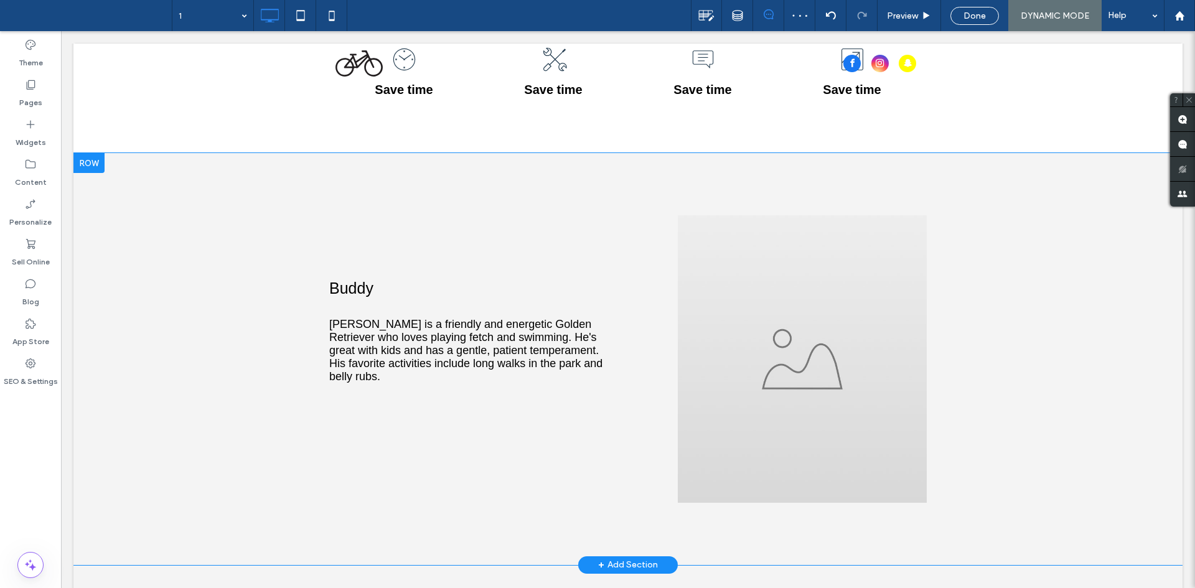
click at [106, 162] on div "Buddy Buddy is a friendly and energetic Golden Retriever who loves playing fetc…" at bounding box center [627, 359] width 1109 height 412
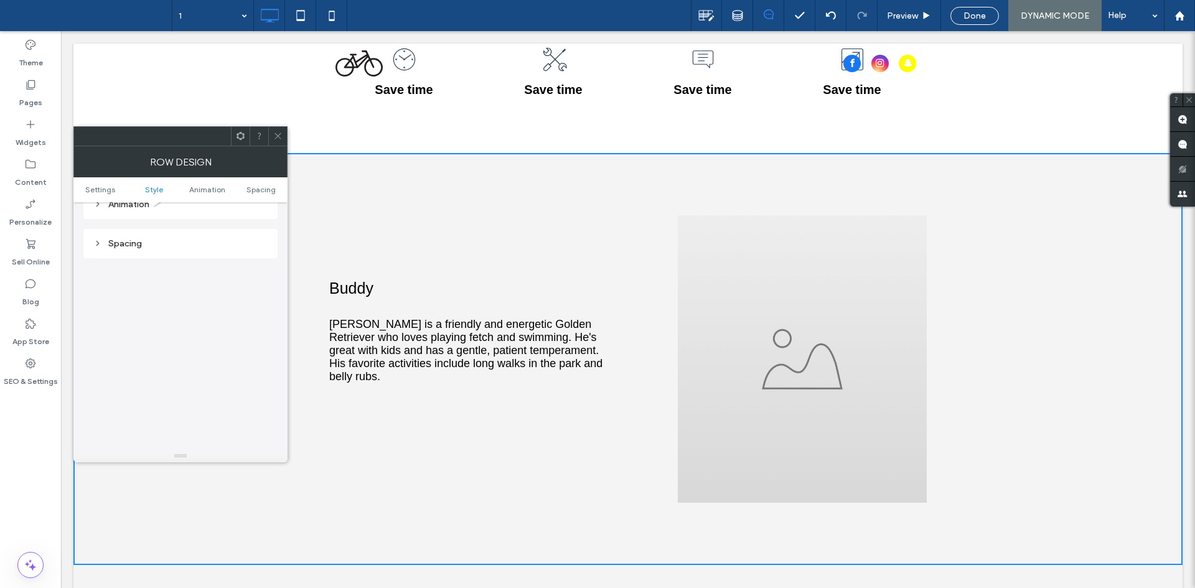
scroll to position [352, 0]
click at [241, 138] on icon at bounding box center [240, 135] width 9 height 9
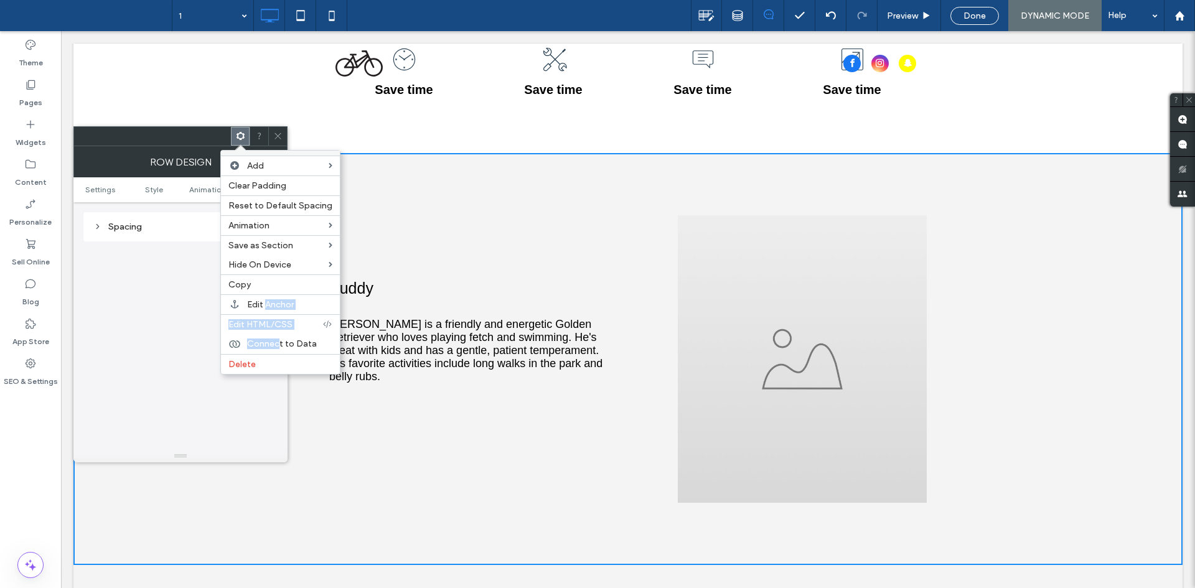
drag, startPoint x: 279, startPoint y: 341, endPoint x: 268, endPoint y: 306, distance: 36.6
click at [265, 311] on div "Add Clear Padding Reset to Default Spacing Animation Save as Section Hide On De…" at bounding box center [280, 262] width 120 height 225
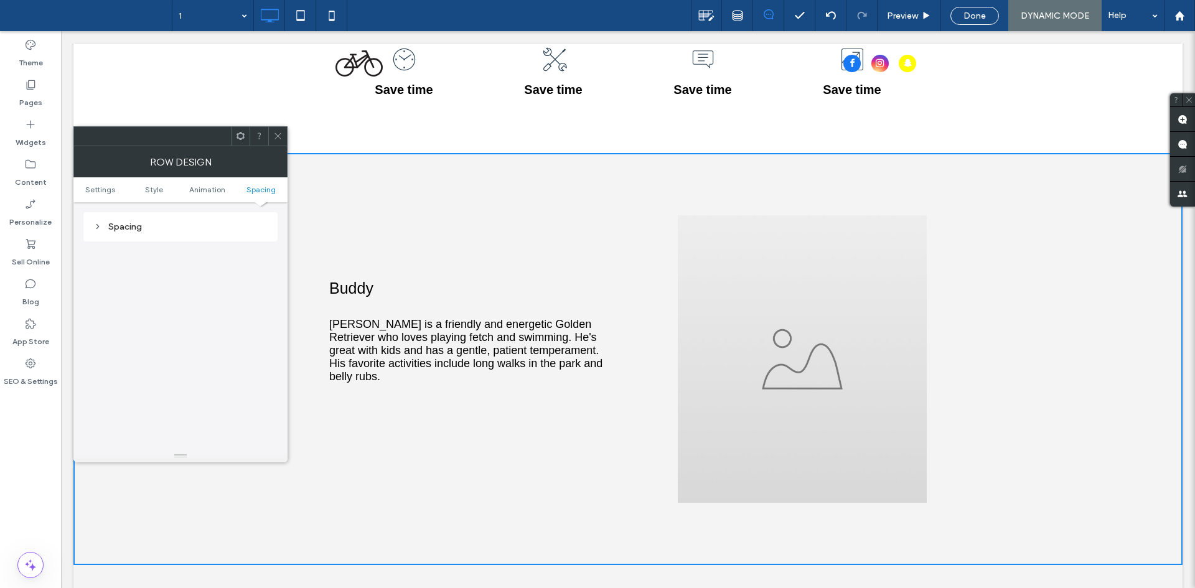
click at [239, 142] on span at bounding box center [240, 136] width 9 height 19
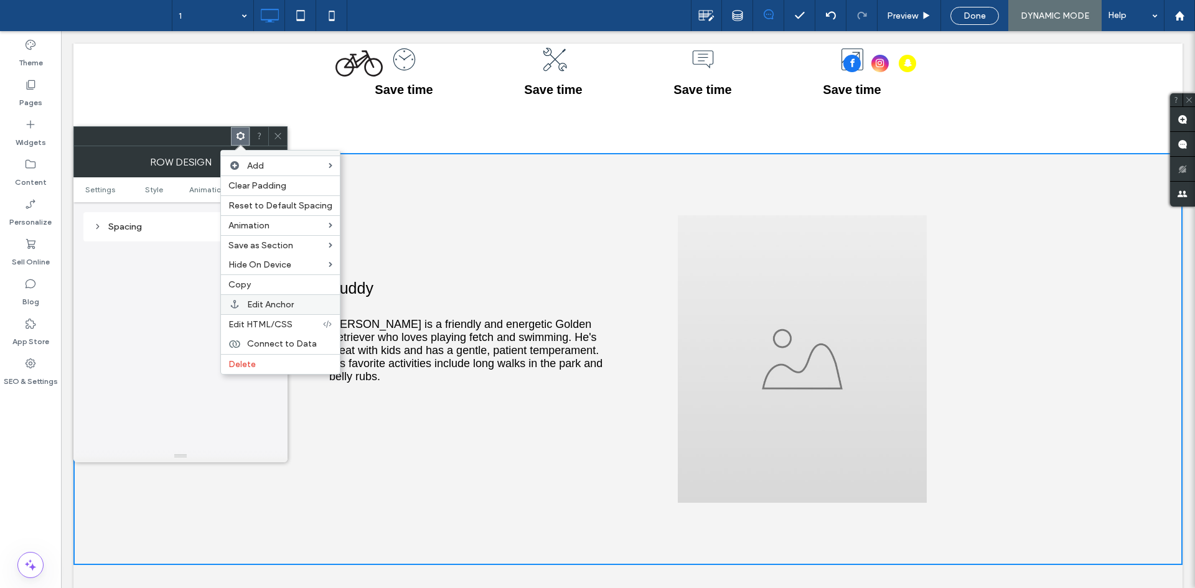
click at [275, 305] on span "Edit Anchor" at bounding box center [270, 304] width 47 height 11
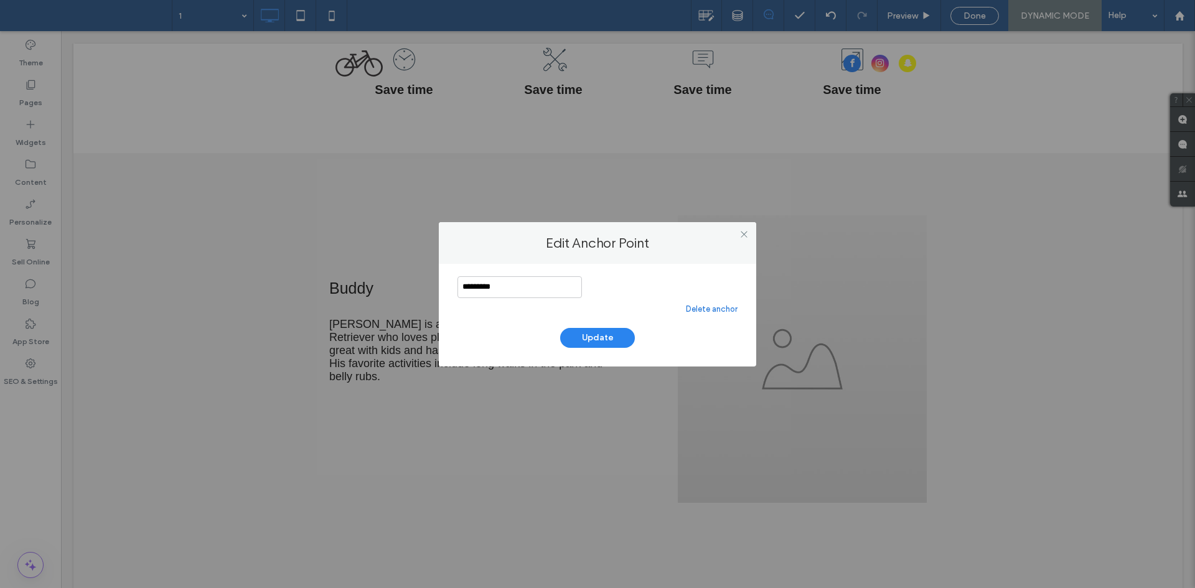
drag, startPoint x: 548, startPoint y: 286, endPoint x: 387, endPoint y: 273, distance: 161.6
click at [376, 273] on div "Edit Anchor Point ********* Delete anchor Update" at bounding box center [597, 294] width 1195 height 588
click at [742, 233] on use at bounding box center [743, 234] width 6 height 6
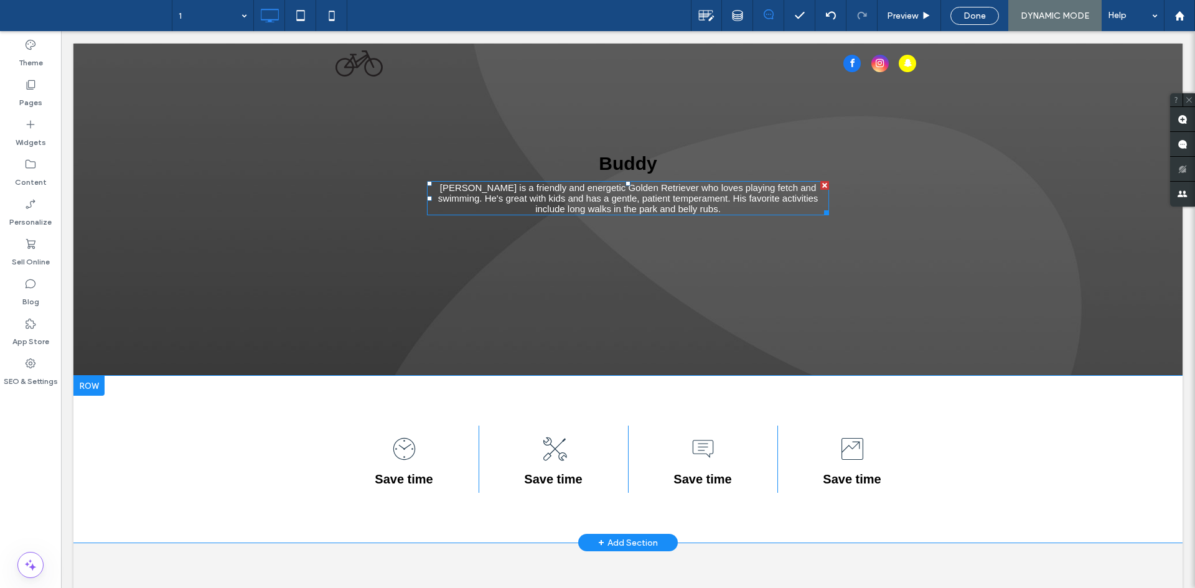
scroll to position [249, 0]
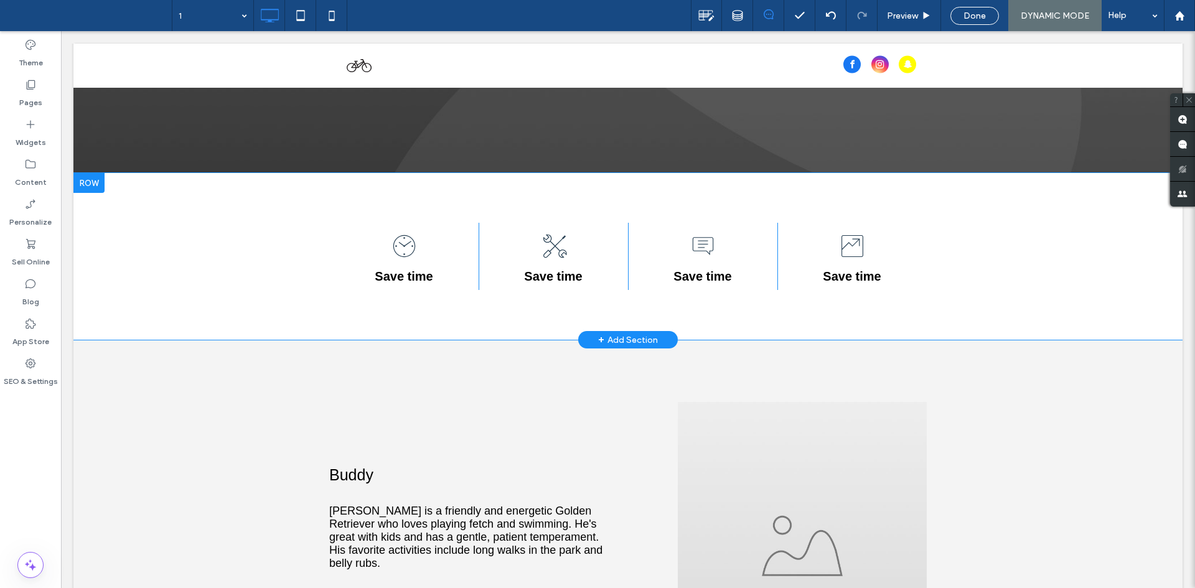
click at [92, 189] on div at bounding box center [88, 183] width 31 height 20
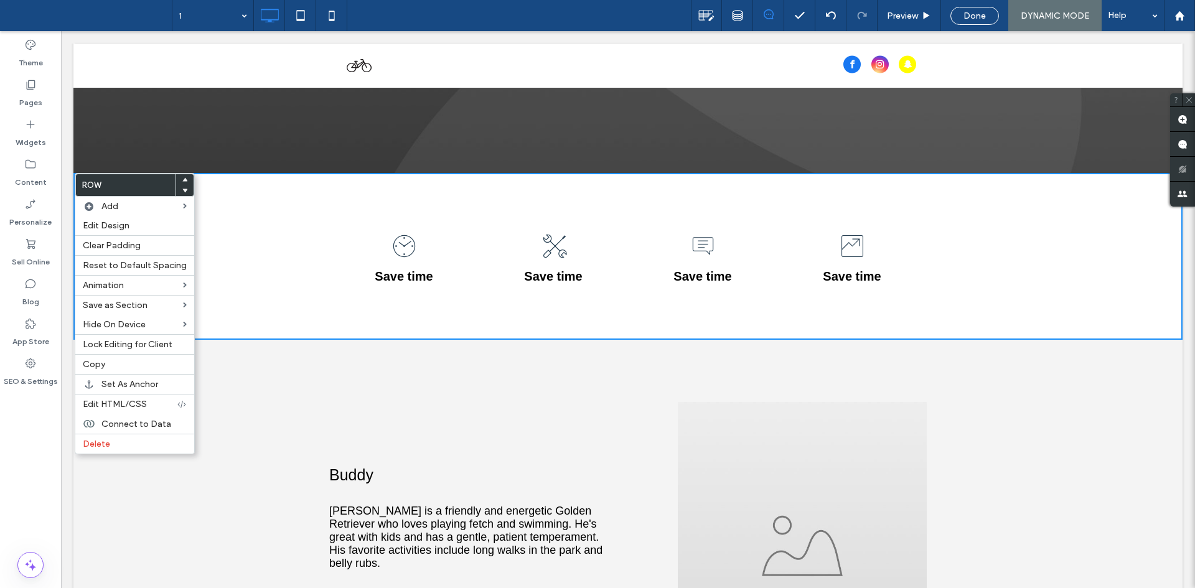
click at [296, 415] on div "Buddy Buddy is a friendly and energetic Golden Retriever who loves playing fetc…" at bounding box center [627, 546] width 1109 height 412
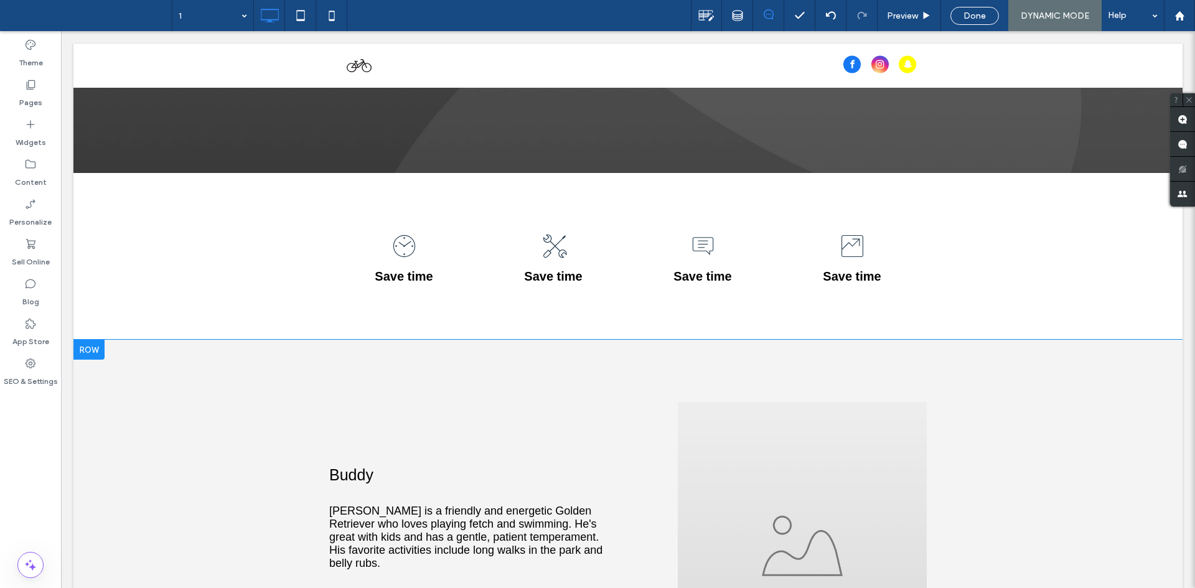
click at [80, 343] on div at bounding box center [88, 350] width 31 height 20
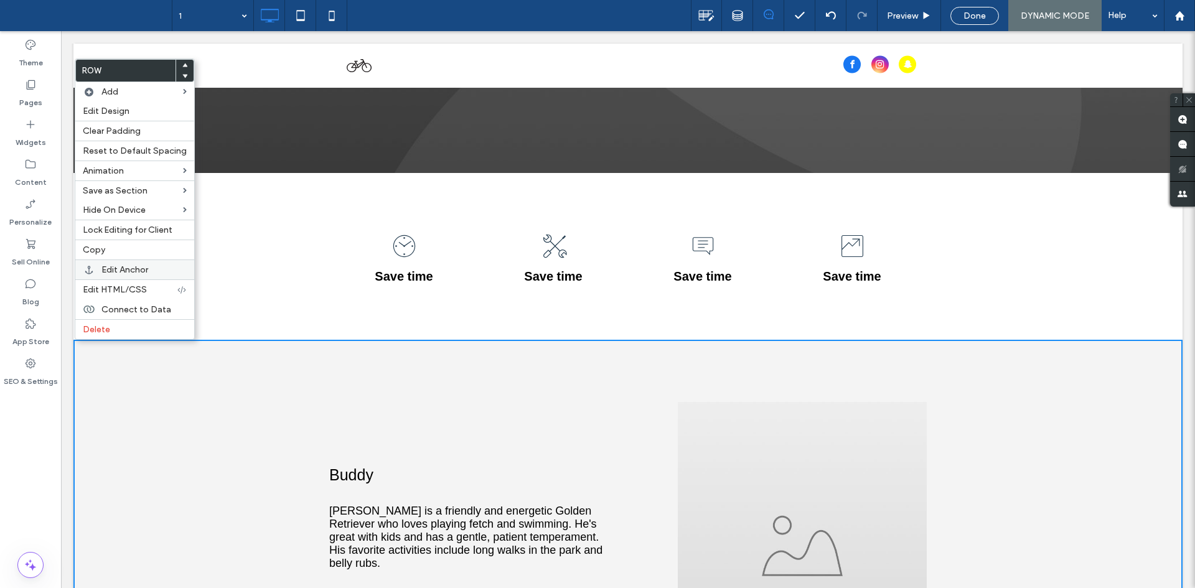
click at [149, 264] on div "Edit Anchor" at bounding box center [134, 269] width 119 height 20
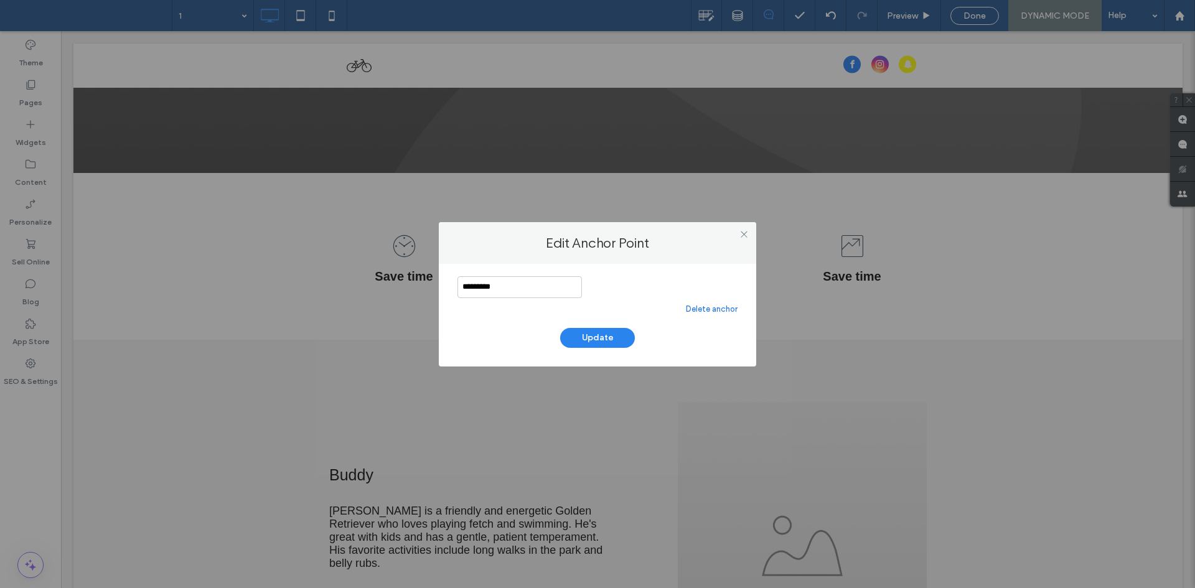
click at [521, 314] on div "Delete anchor" at bounding box center [597, 309] width 280 height 12
click at [720, 307] on link "Delete anchor" at bounding box center [712, 309] width 52 height 12
click at [710, 311] on link "Delete anchor" at bounding box center [712, 309] width 52 height 12
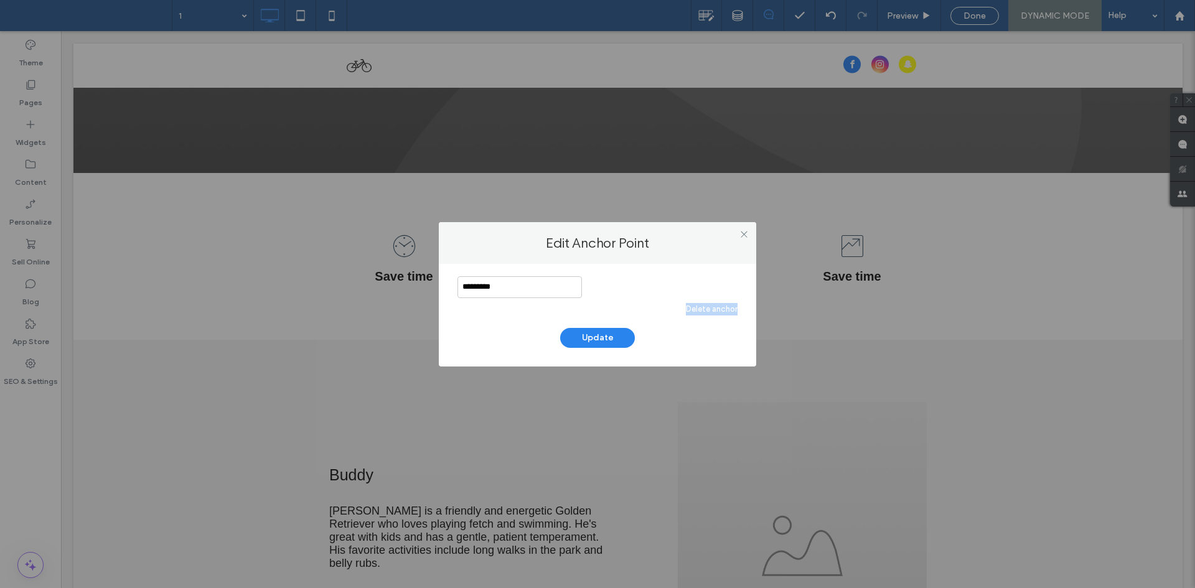
click at [710, 311] on link "Delete anchor" at bounding box center [712, 309] width 52 height 12
click at [595, 335] on button "Update" at bounding box center [597, 338] width 75 height 20
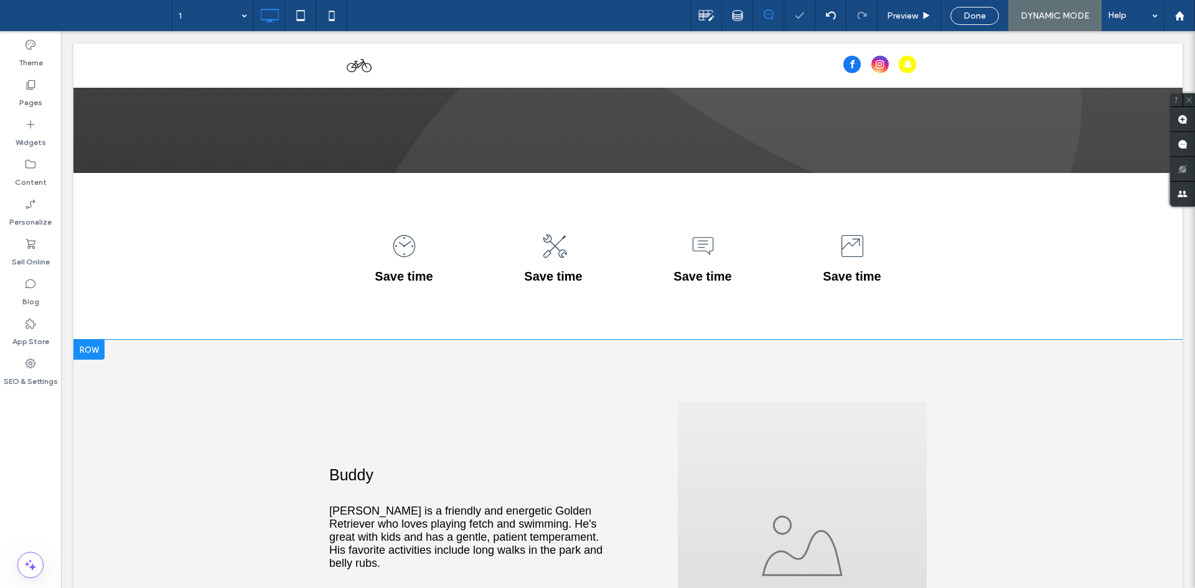
click at [90, 352] on div at bounding box center [88, 350] width 31 height 20
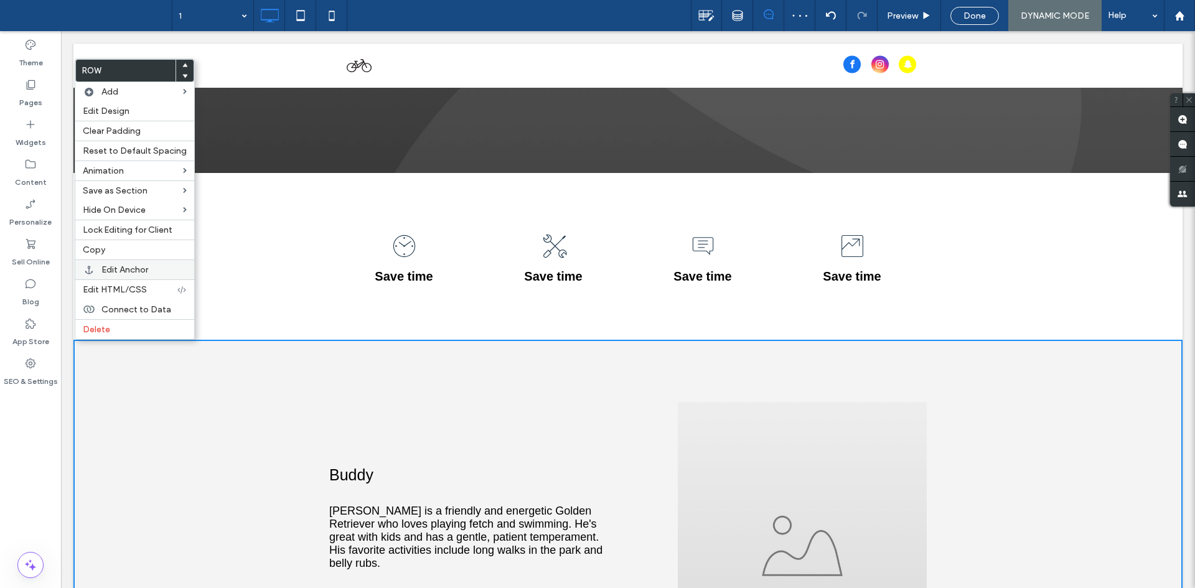
click at [142, 269] on span "Edit Anchor" at bounding box center [124, 269] width 47 height 11
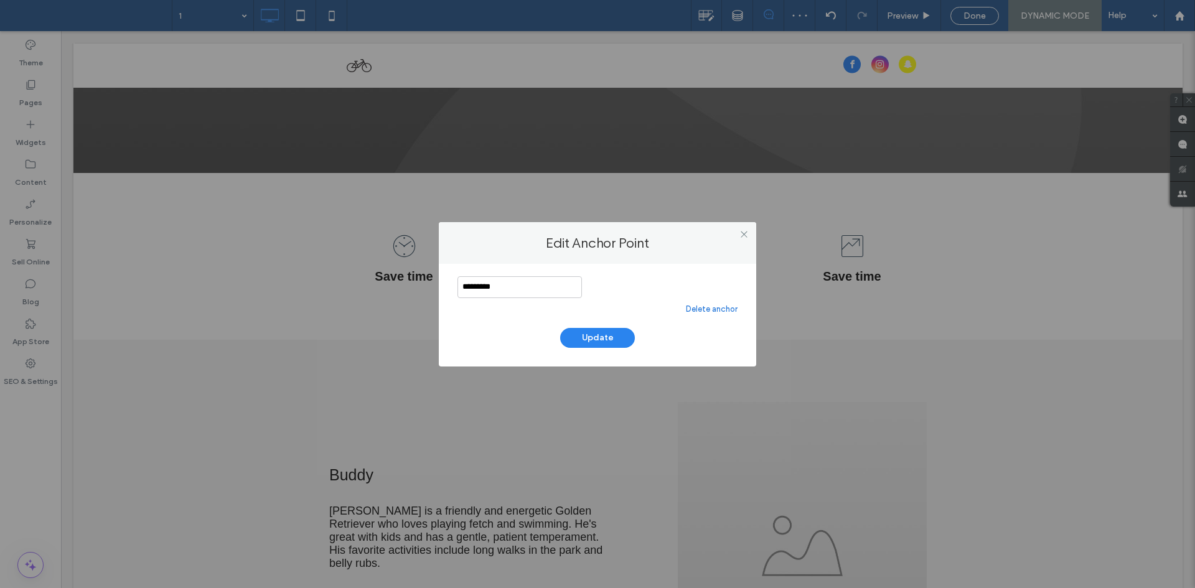
drag, startPoint x: 478, startPoint y: 287, endPoint x: 422, endPoint y: 291, distance: 55.5
click at [402, 287] on div "Edit Anchor Point ********* Delete anchor Update" at bounding box center [597, 294] width 1195 height 588
drag, startPoint x: 745, startPoint y: 233, endPoint x: 679, endPoint y: 285, distance: 84.1
click at [743, 233] on icon at bounding box center [743, 234] width 9 height 9
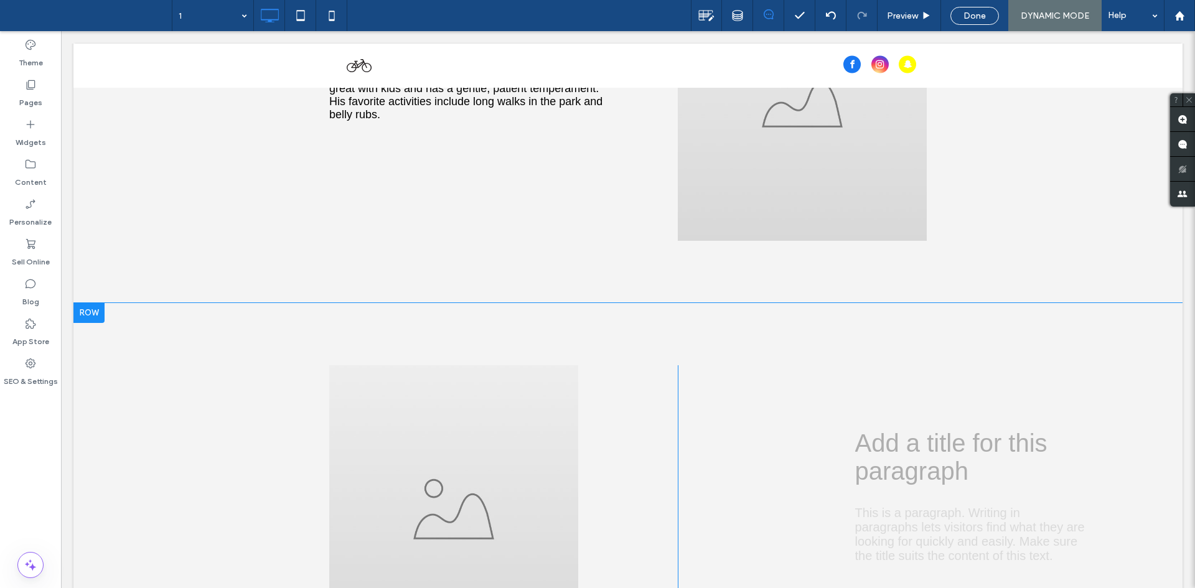
scroll to position [747, 0]
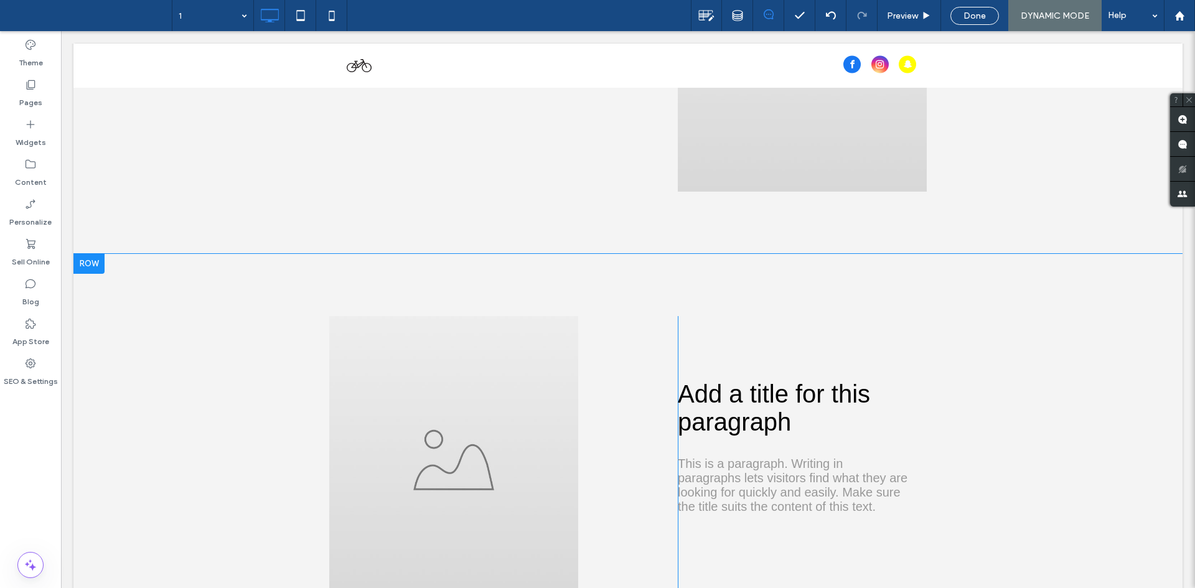
click at [89, 266] on div at bounding box center [88, 264] width 31 height 20
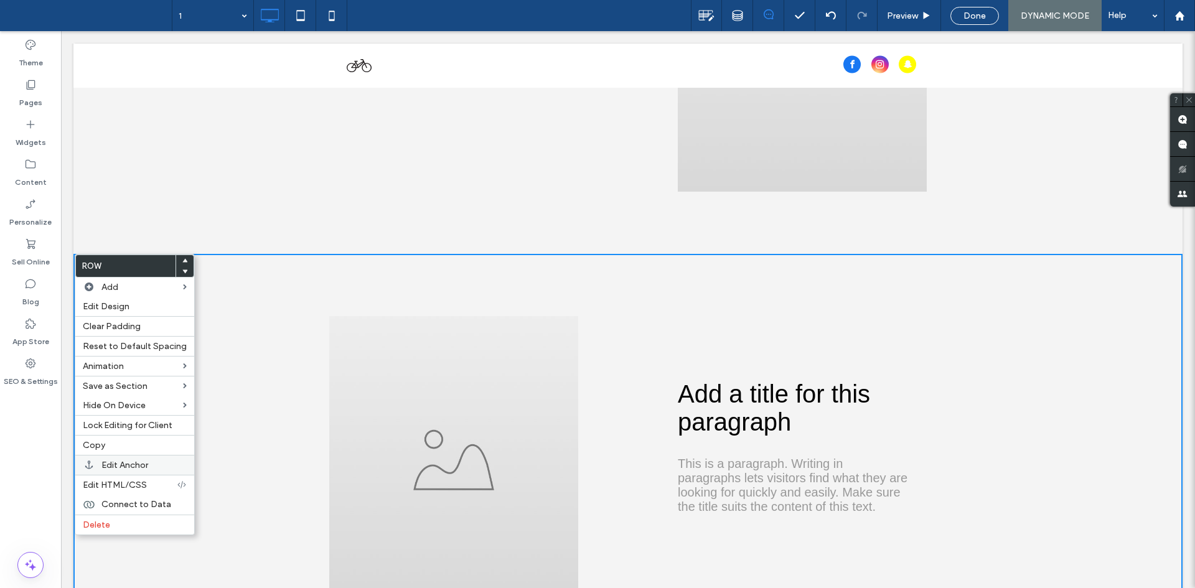
click at [154, 464] on label "Edit Anchor" at bounding box center [143, 465] width 85 height 11
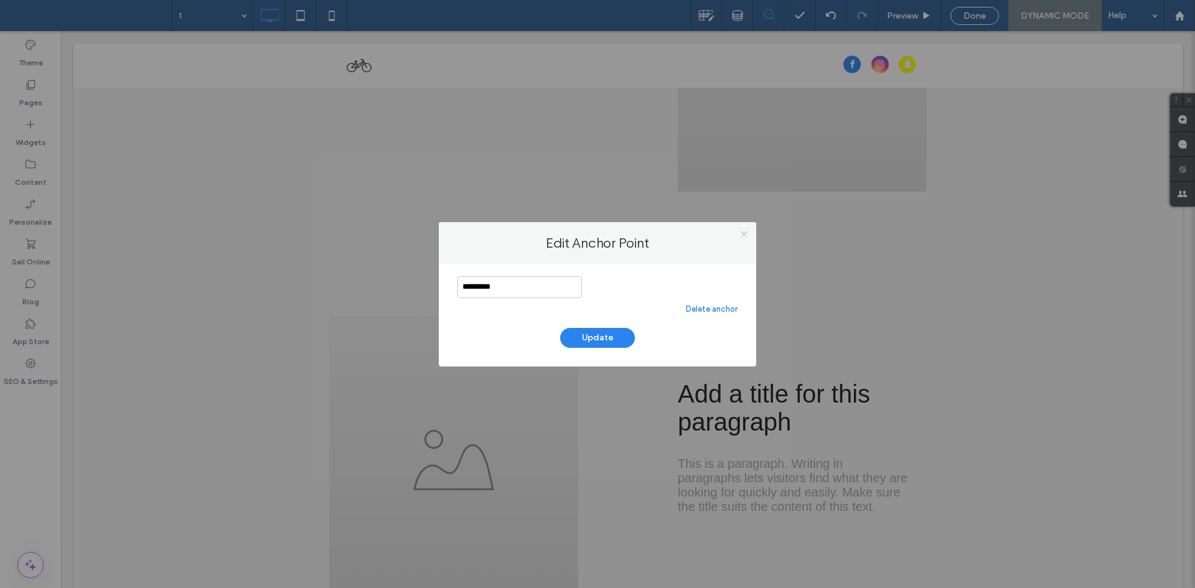
click at [745, 233] on icon at bounding box center [743, 234] width 9 height 9
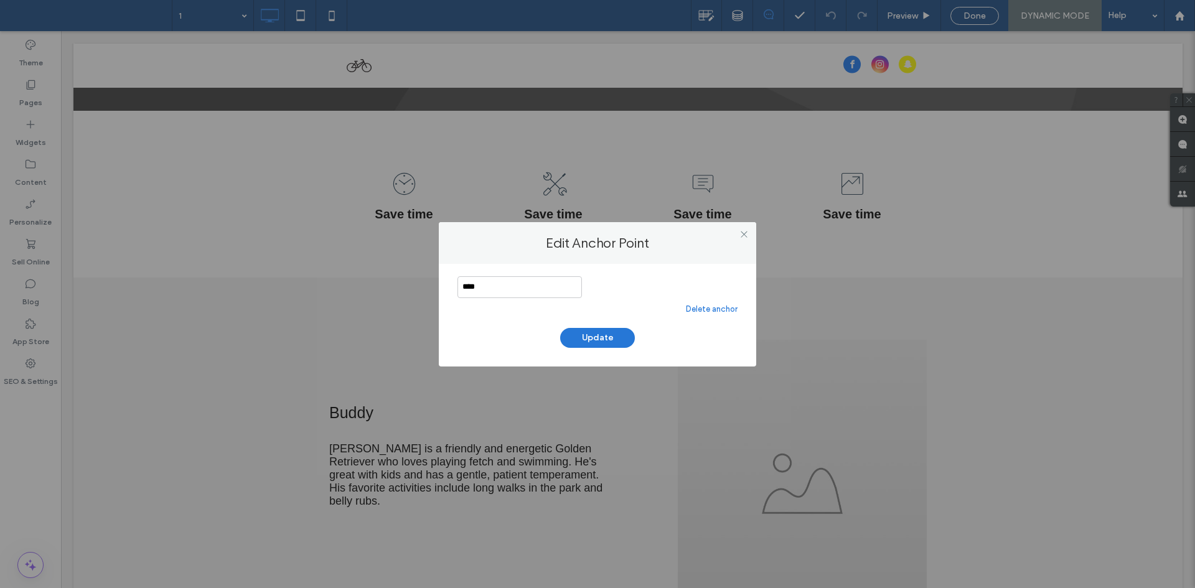
type input "****"
click at [595, 336] on button "Update" at bounding box center [597, 338] width 75 height 20
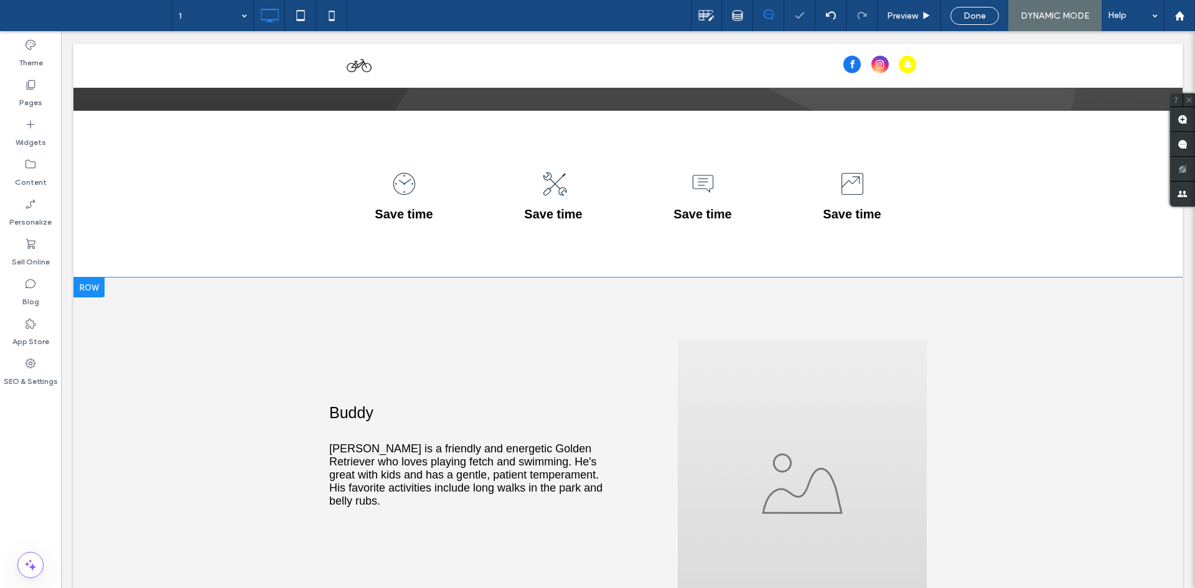
click at [100, 290] on div at bounding box center [88, 287] width 31 height 20
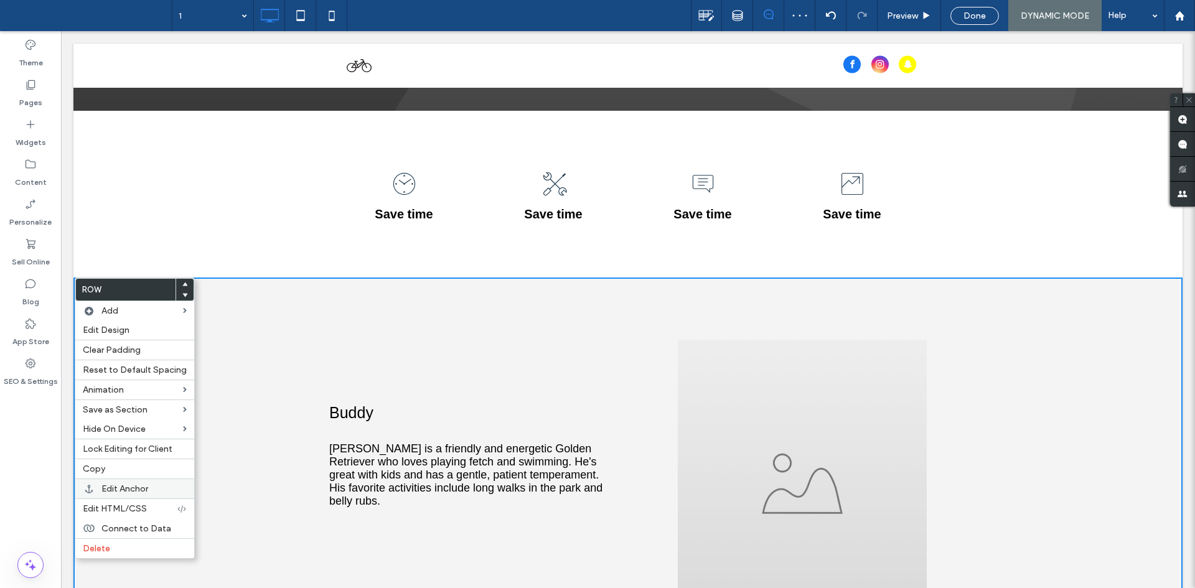
click at [144, 484] on span "Edit Anchor" at bounding box center [124, 488] width 47 height 11
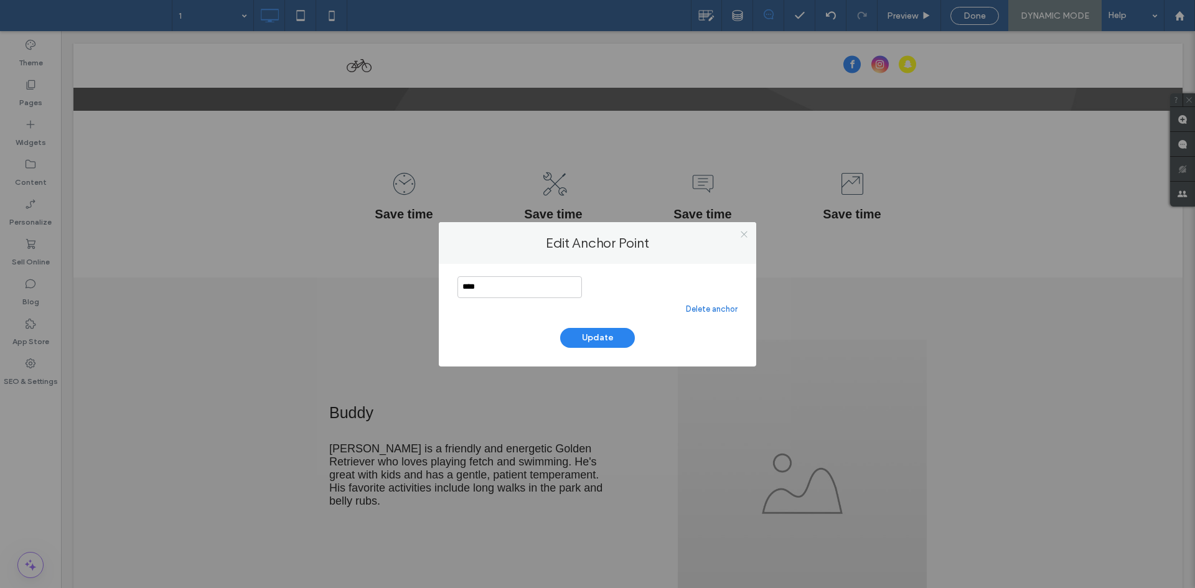
click at [742, 233] on use at bounding box center [743, 234] width 6 height 6
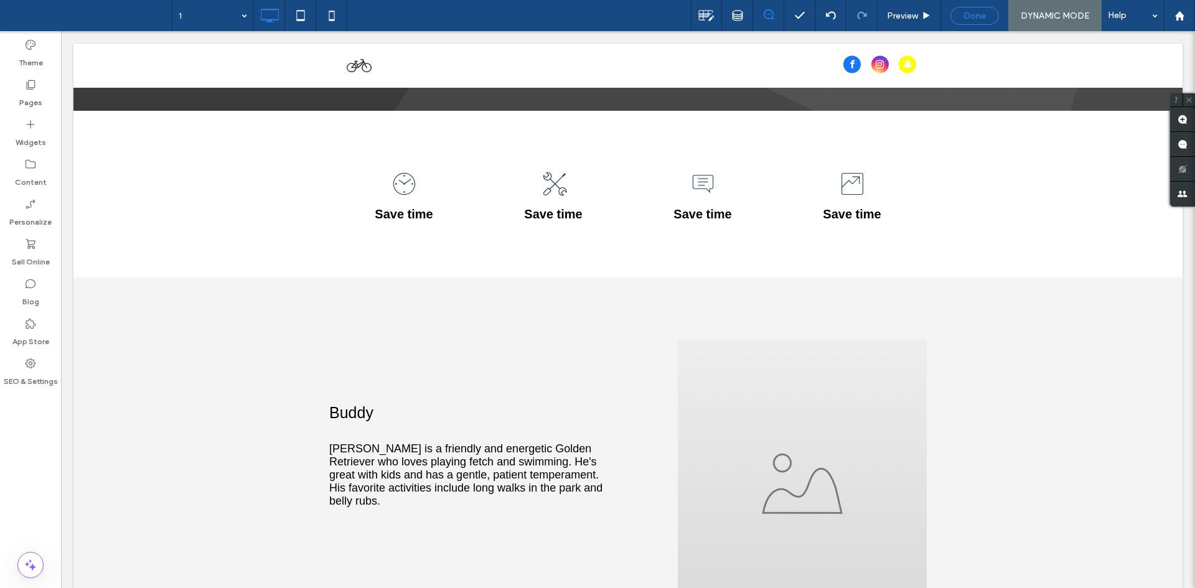
click at [974, 17] on span "Done" at bounding box center [974, 16] width 22 height 11
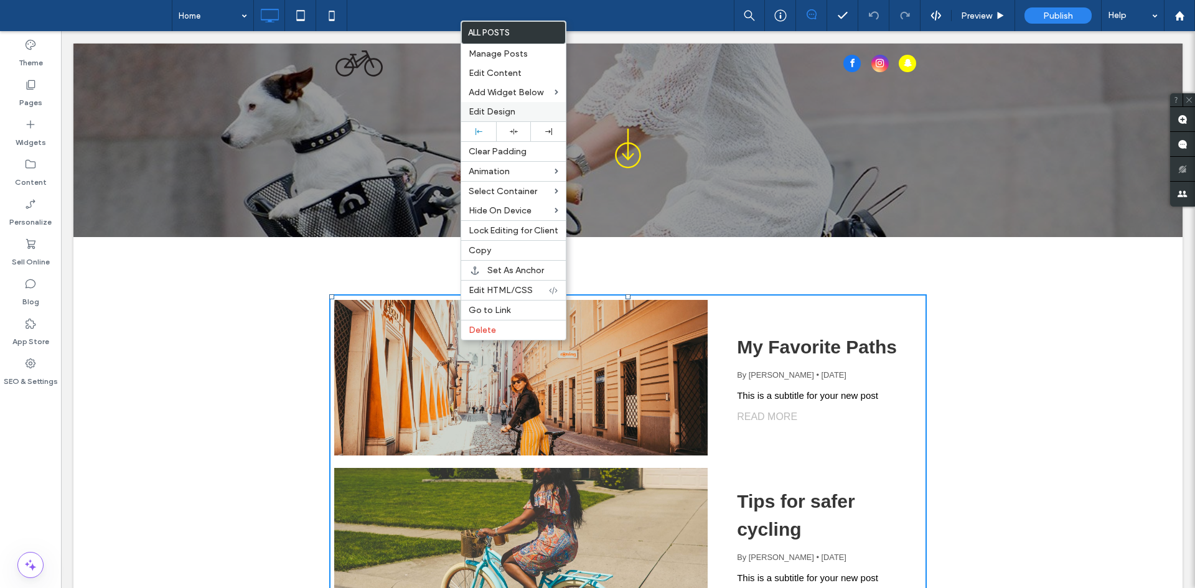
click at [508, 116] on span "Edit Design" at bounding box center [491, 111] width 47 height 11
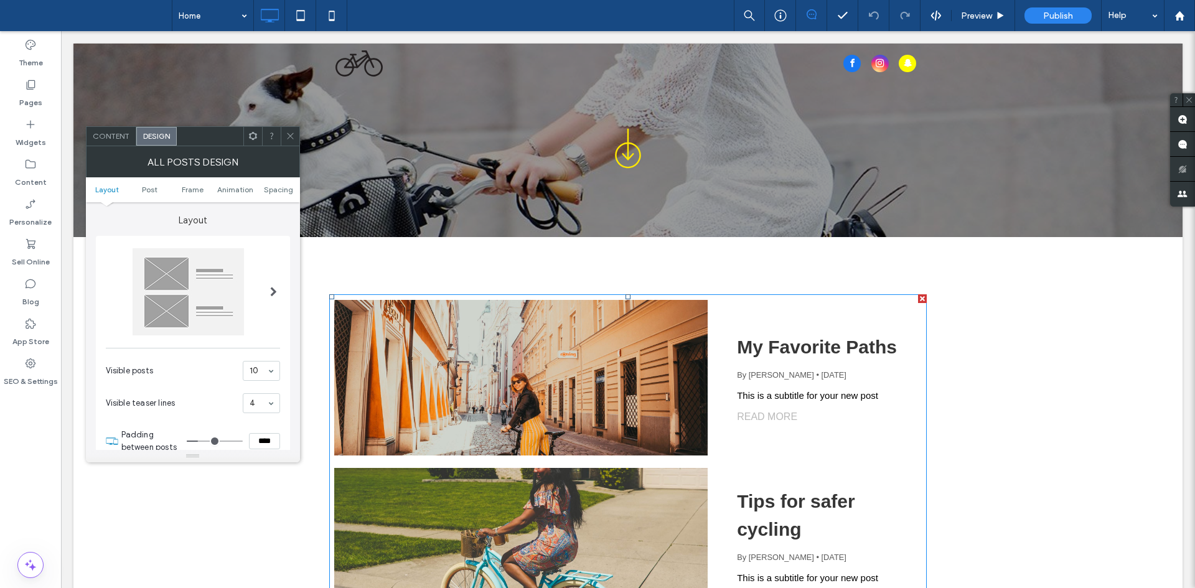
drag, startPoint x: 289, startPoint y: 131, endPoint x: 306, endPoint y: 184, distance: 55.7
click at [289, 131] on icon at bounding box center [290, 135] width 9 height 9
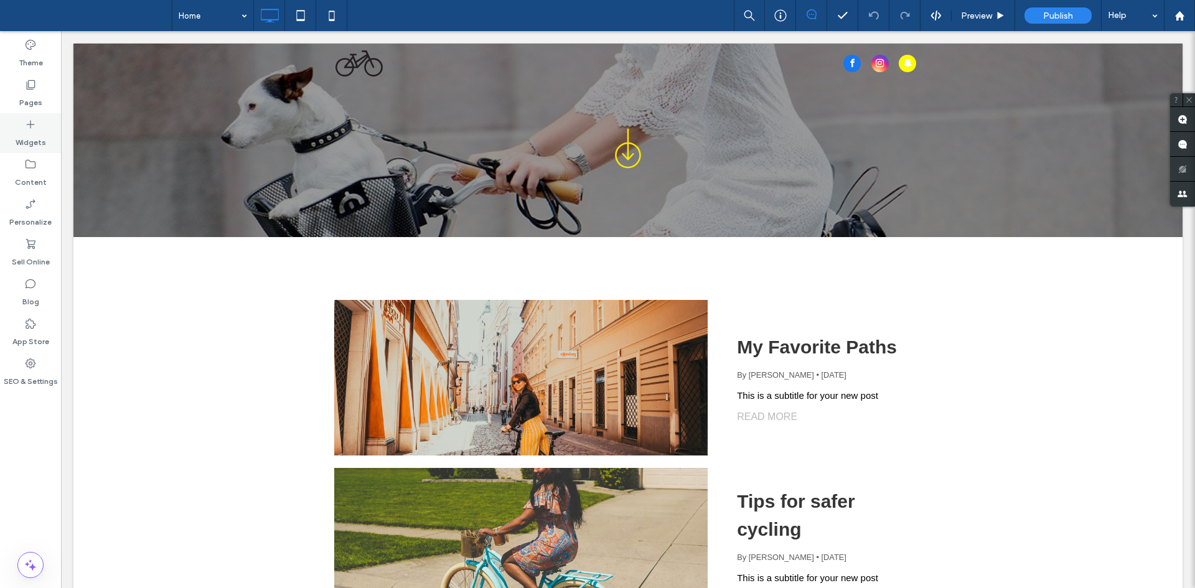
click at [24, 132] on label "Widgets" at bounding box center [31, 139] width 30 height 17
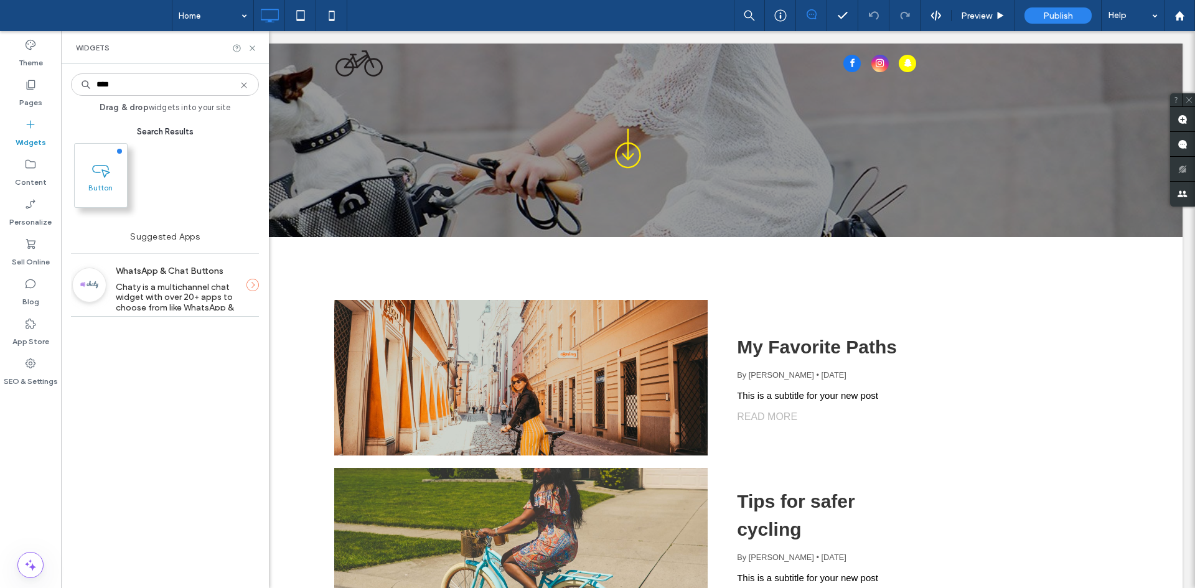
type input "****"
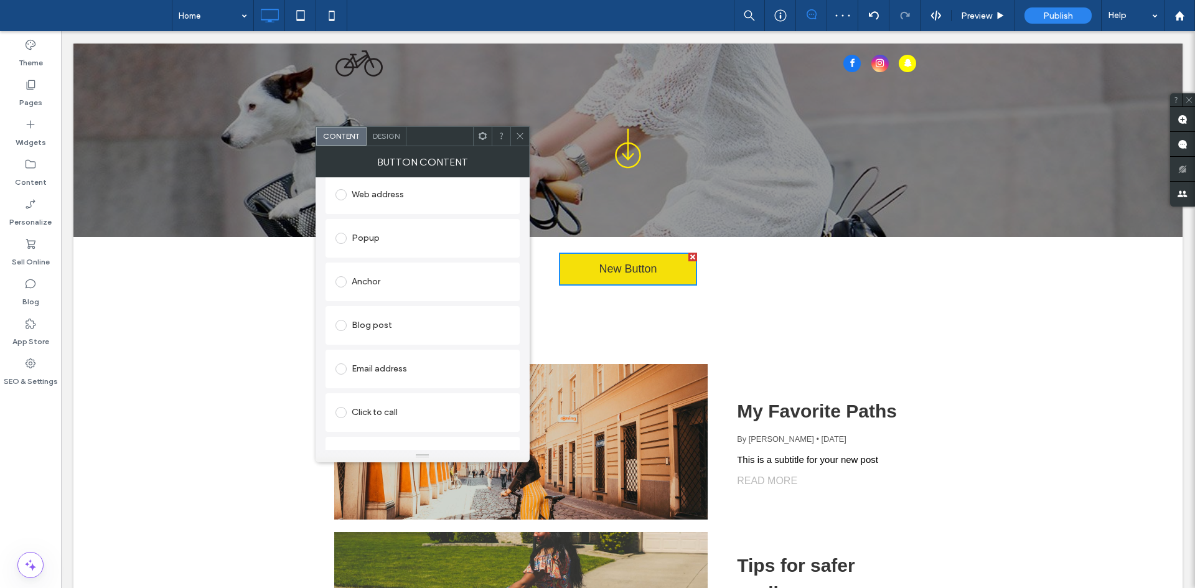
click at [366, 286] on div "Anchor" at bounding box center [422, 282] width 174 height 20
click at [519, 342] on div "Existing site page Home Create new page Go to Page Dynamic Page Store page Web …" at bounding box center [422, 246] width 194 height 529
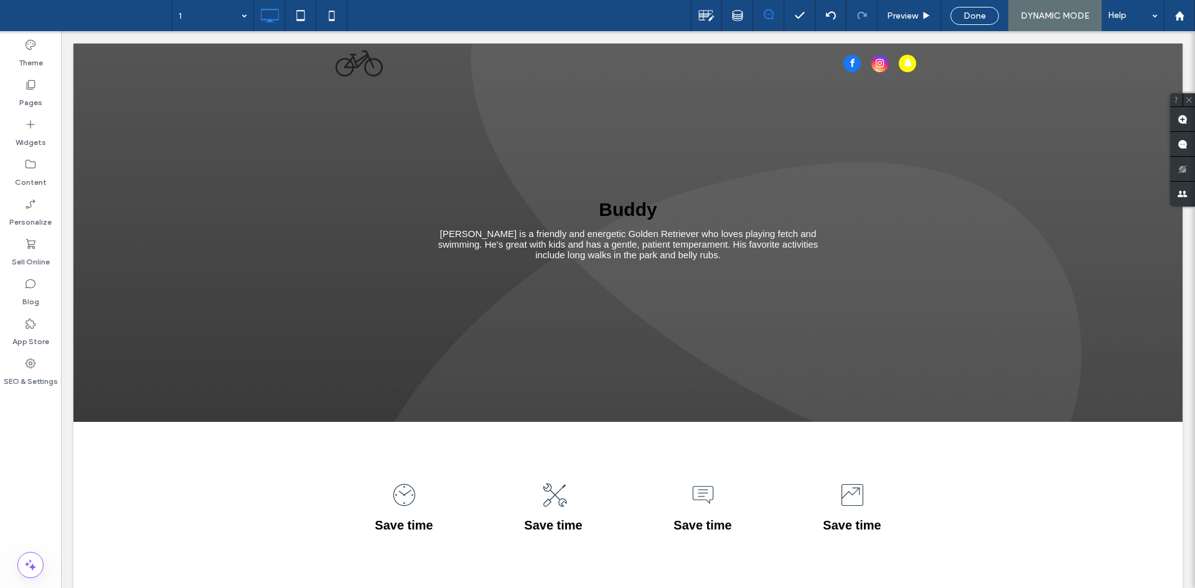
scroll to position [0, 0]
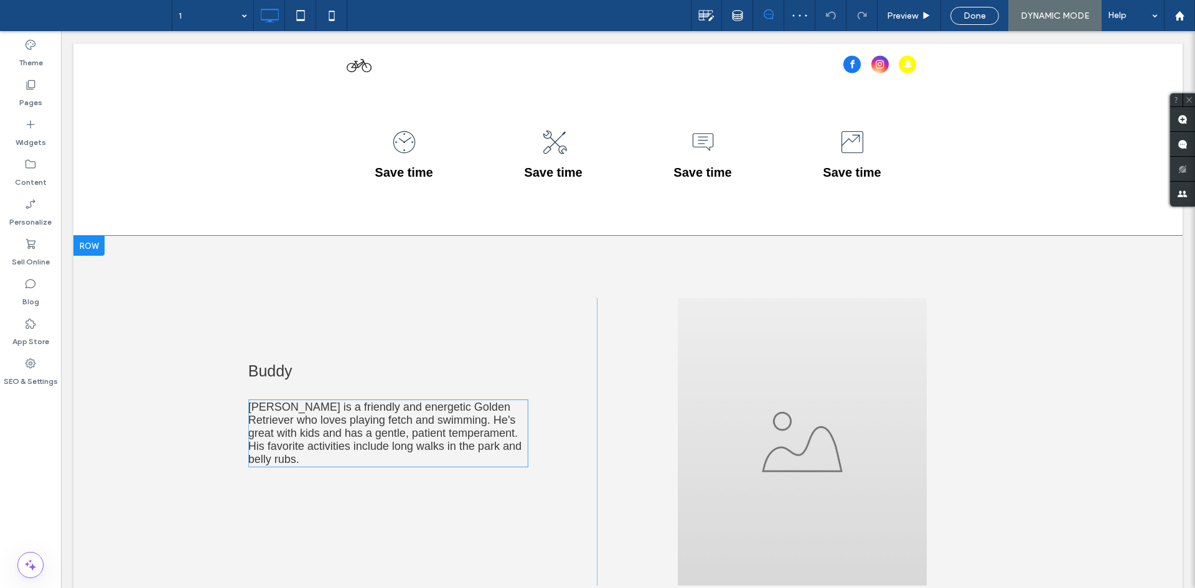
scroll to position [436, 0]
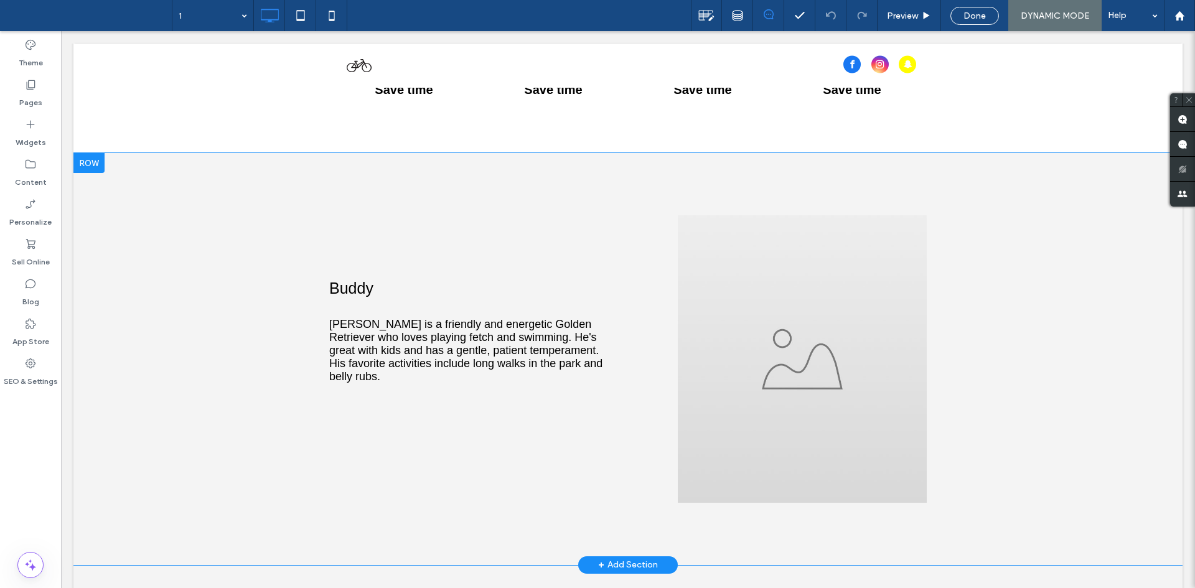
click at [90, 165] on div at bounding box center [88, 163] width 31 height 20
